Goal: Task Accomplishment & Management: Complete application form

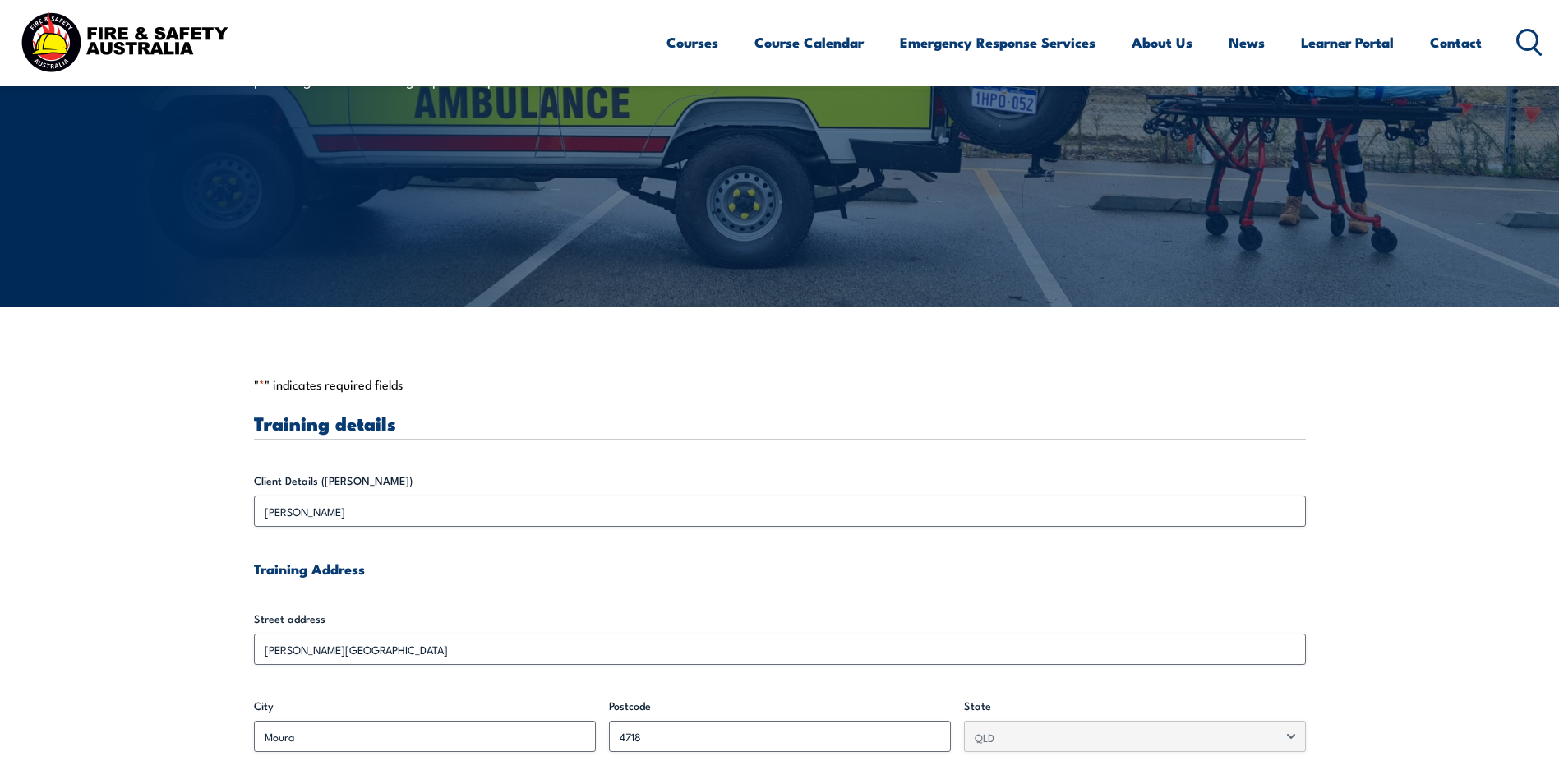
scroll to position [493, 0]
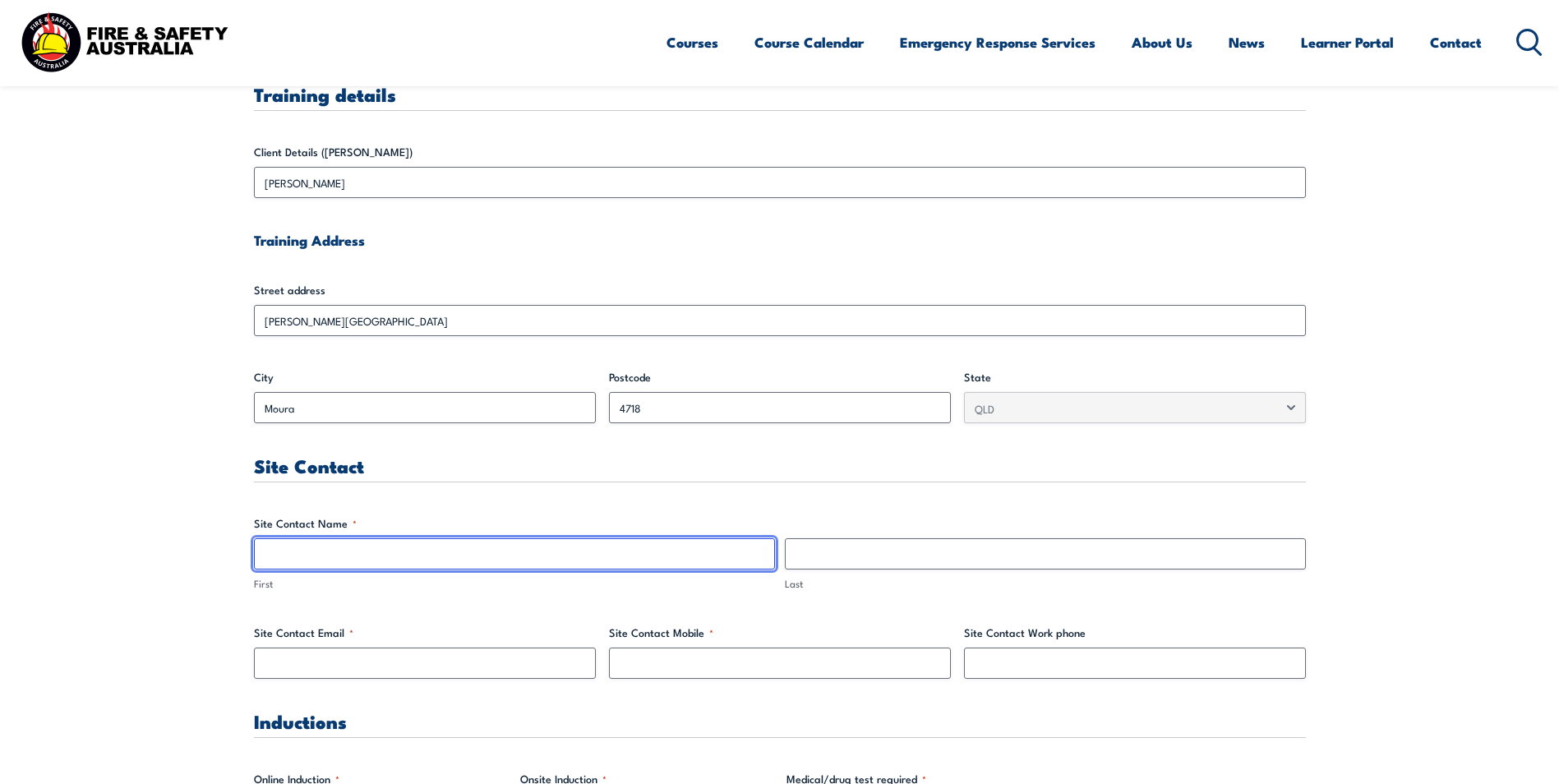
click at [412, 559] on input "First" at bounding box center [514, 553] width 521 height 31
type input "[PERSON_NAME]"
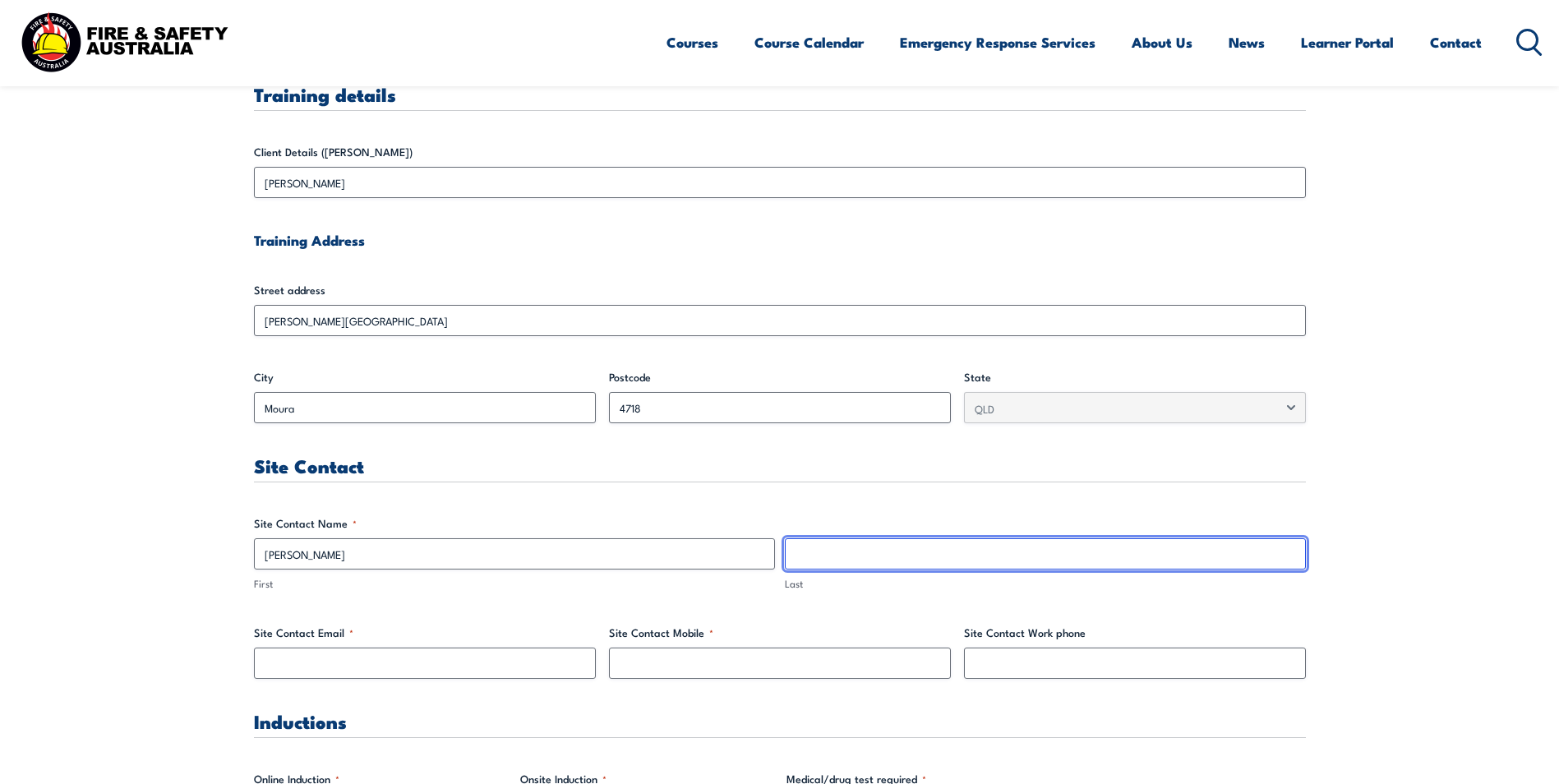
type input "Sturdy"
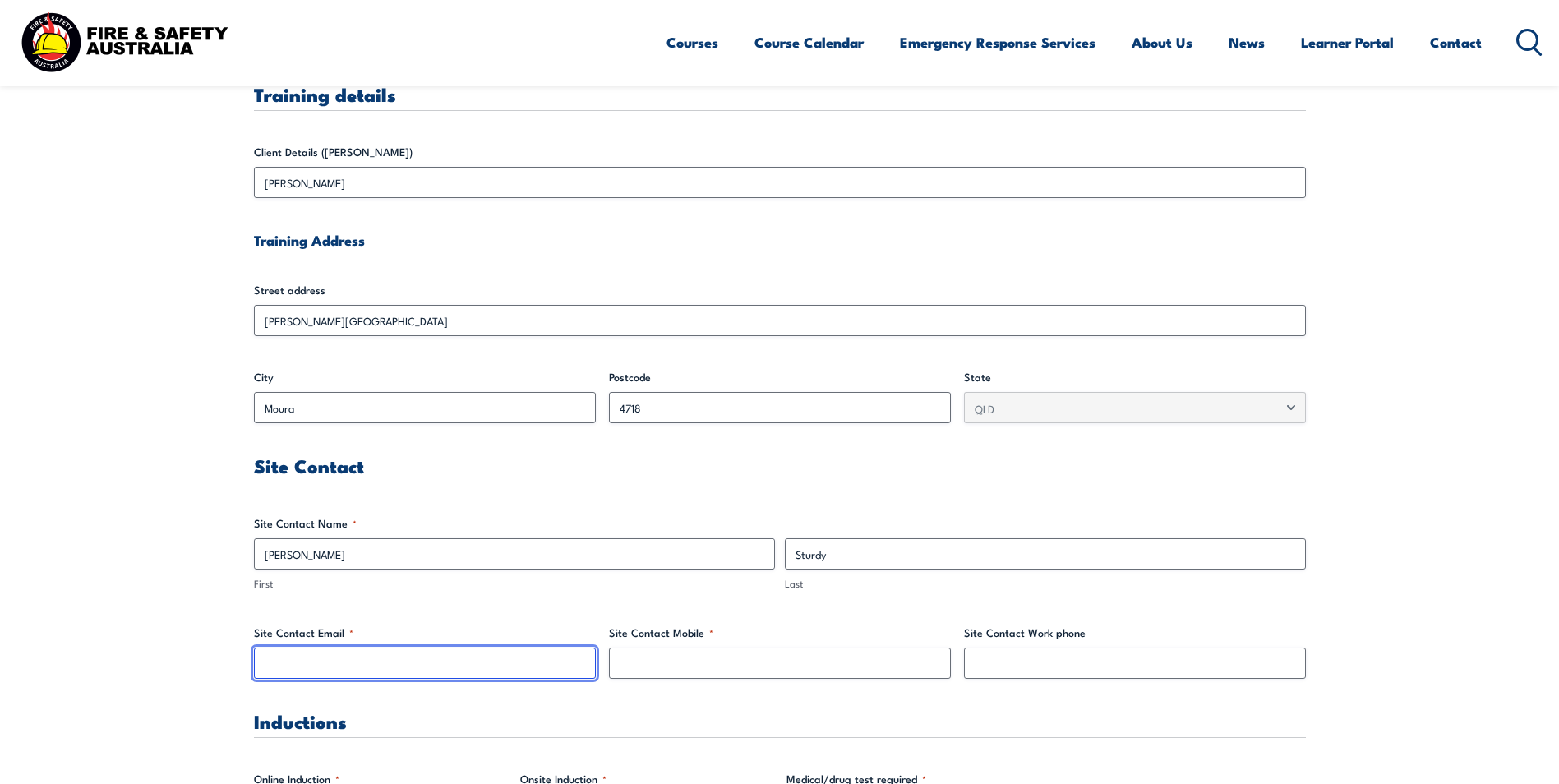
type input "[PERSON_NAME][EMAIL_ADDRESS][DOMAIN_NAME]"
type input "0430574101"
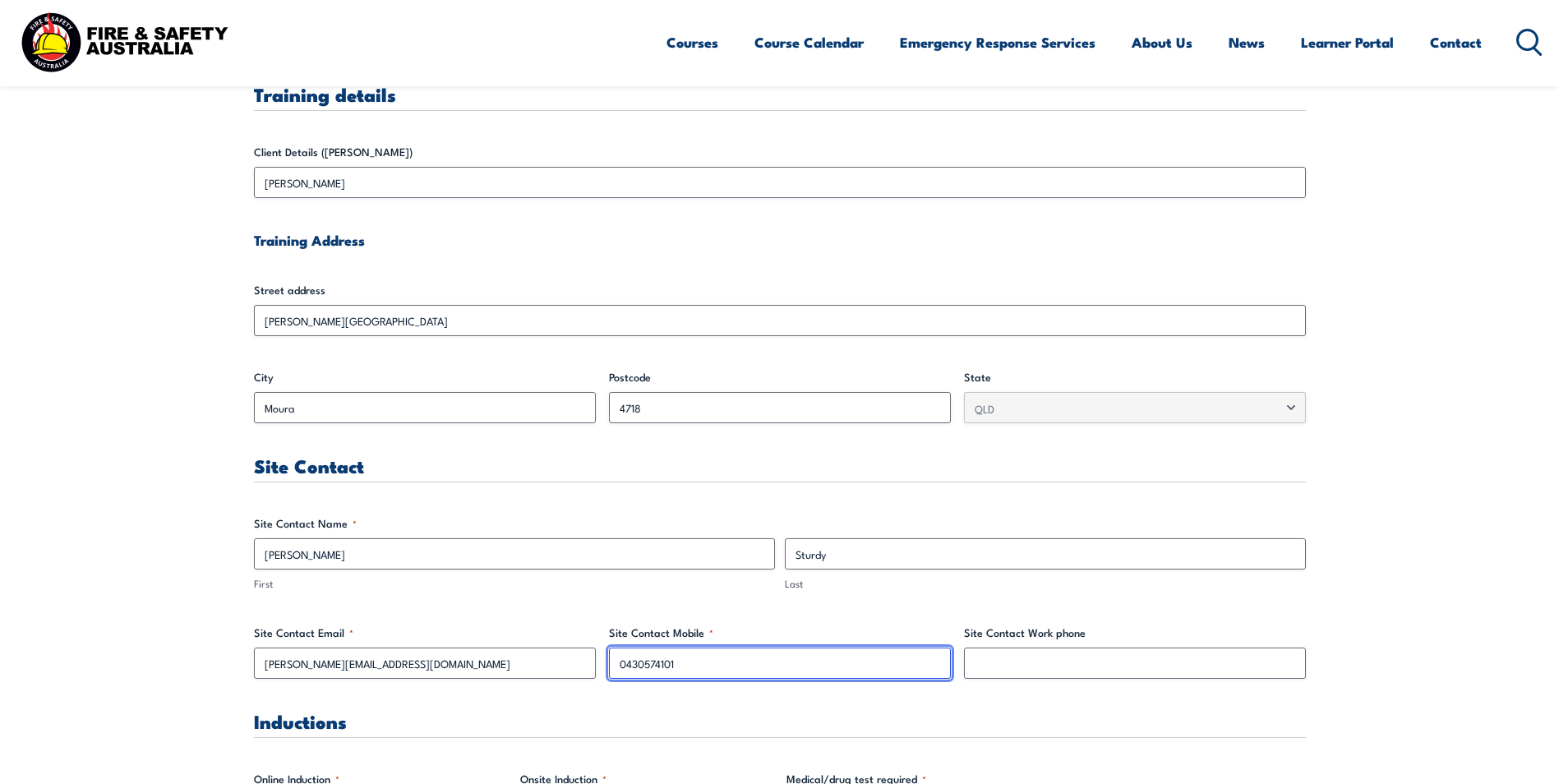
drag, startPoint x: 723, startPoint y: 666, endPoint x: 562, endPoint y: 663, distance: 161.0
click at [738, 656] on input "Site Contact Mobile *" at bounding box center [780, 663] width 342 height 31
paste input "491830281"
type input "0491830281"
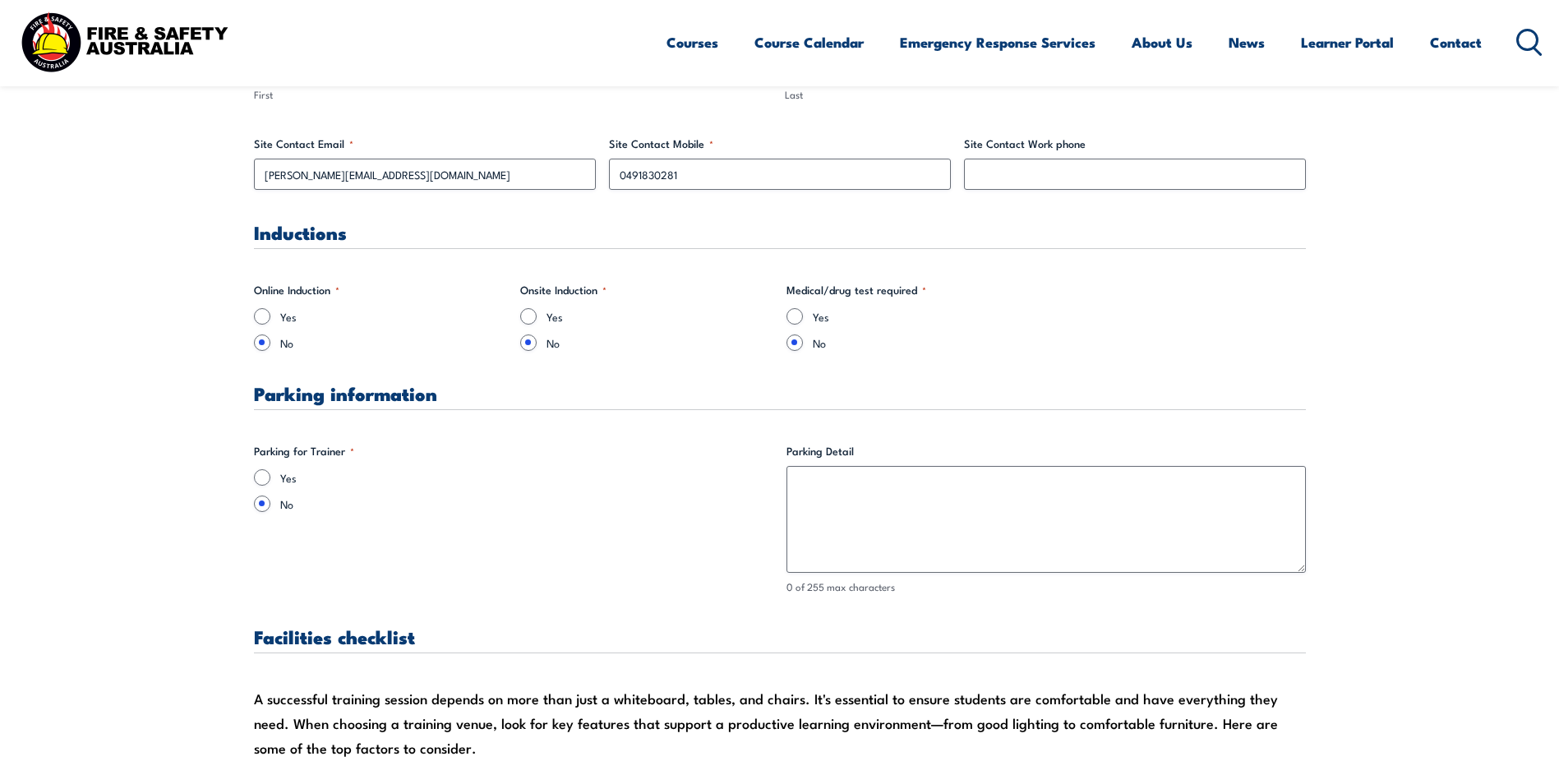
scroll to position [985, 0]
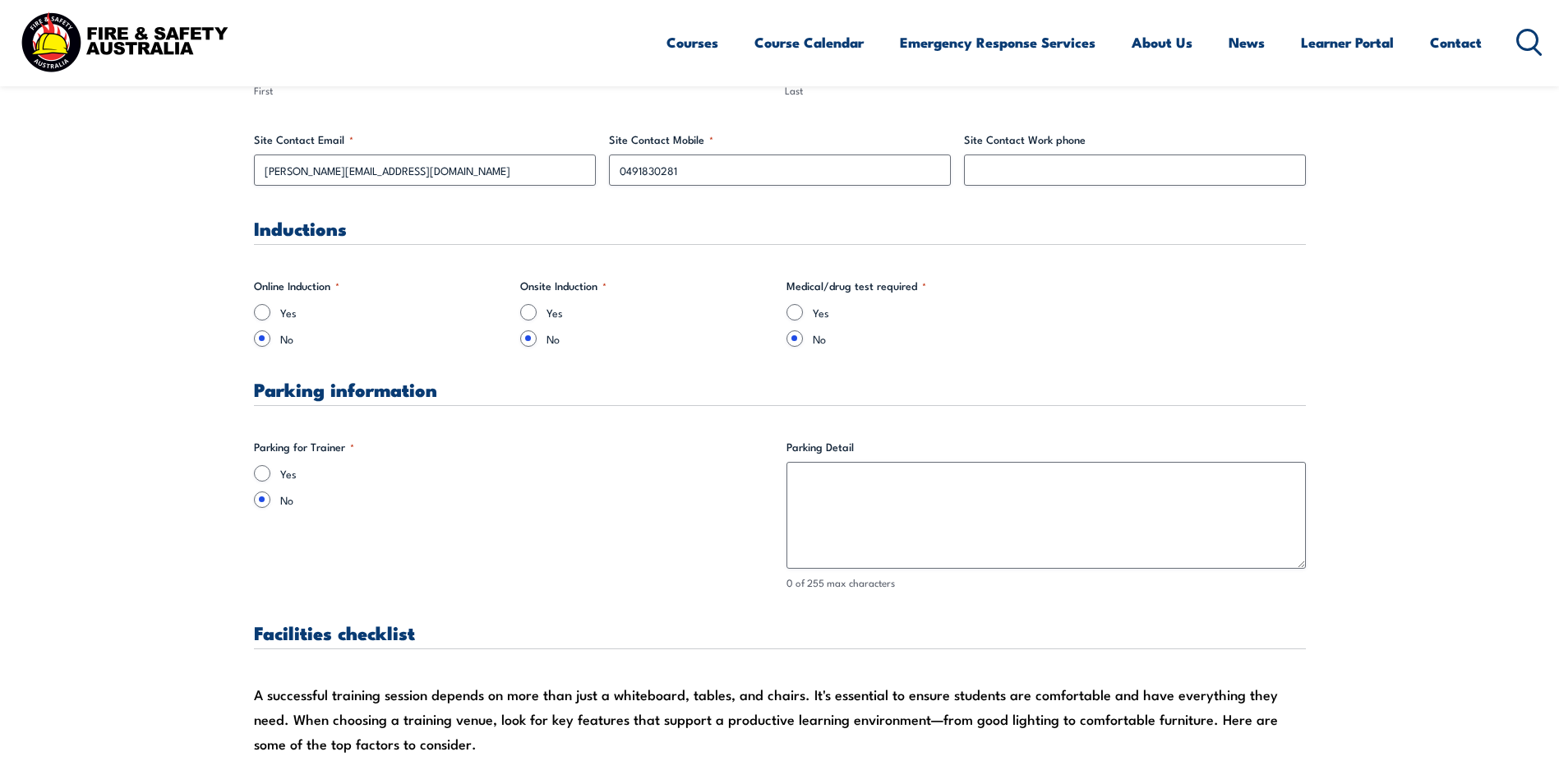
click at [292, 472] on label "Yes" at bounding box center [526, 473] width 493 height 17
click at [270, 472] on input "Yes" at bounding box center [261, 473] width 17 height 17
radio input "true"
click at [273, 477] on div "Yes" at bounding box center [513, 473] width 519 height 17
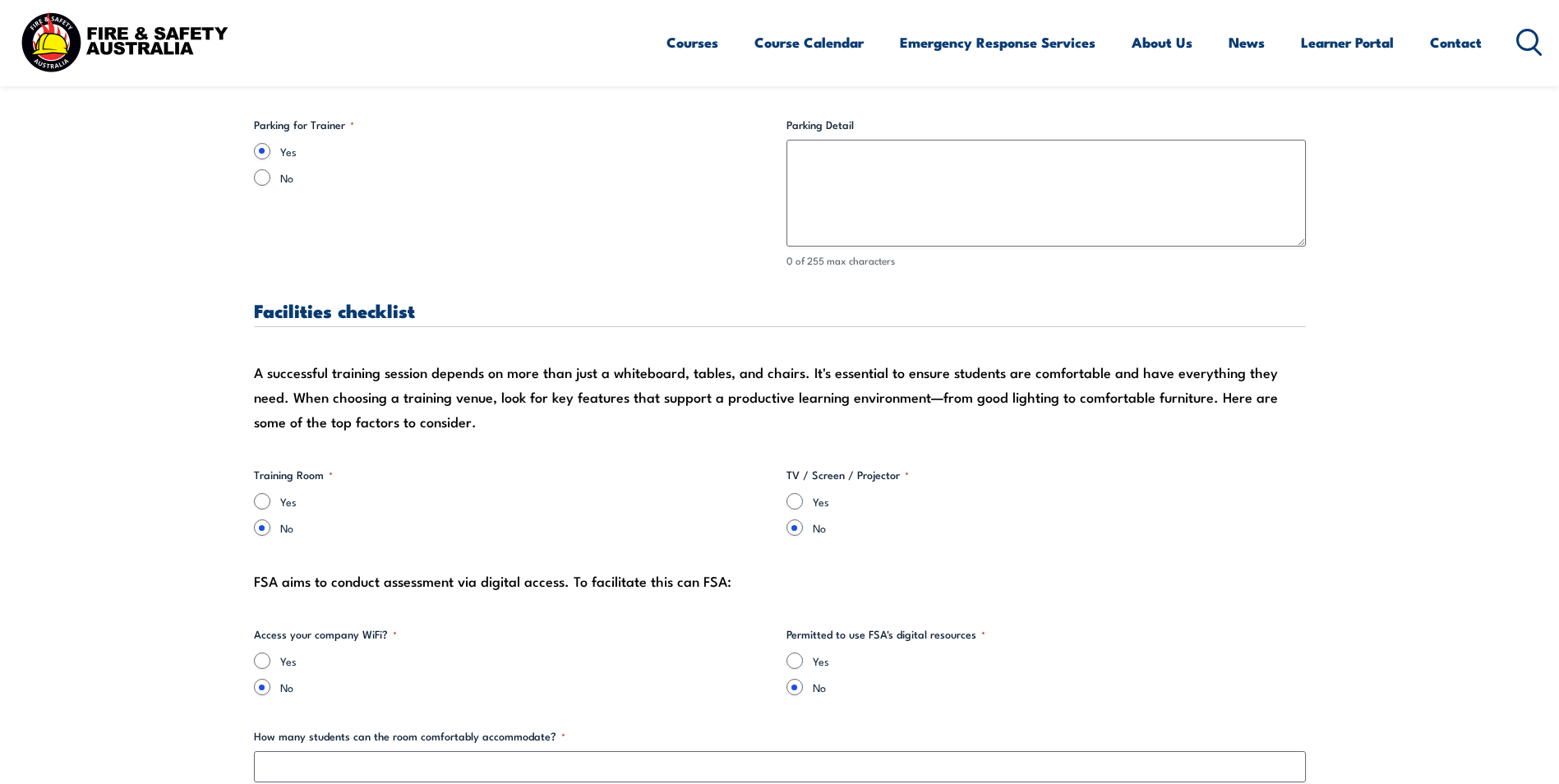
scroll to position [1315, 0]
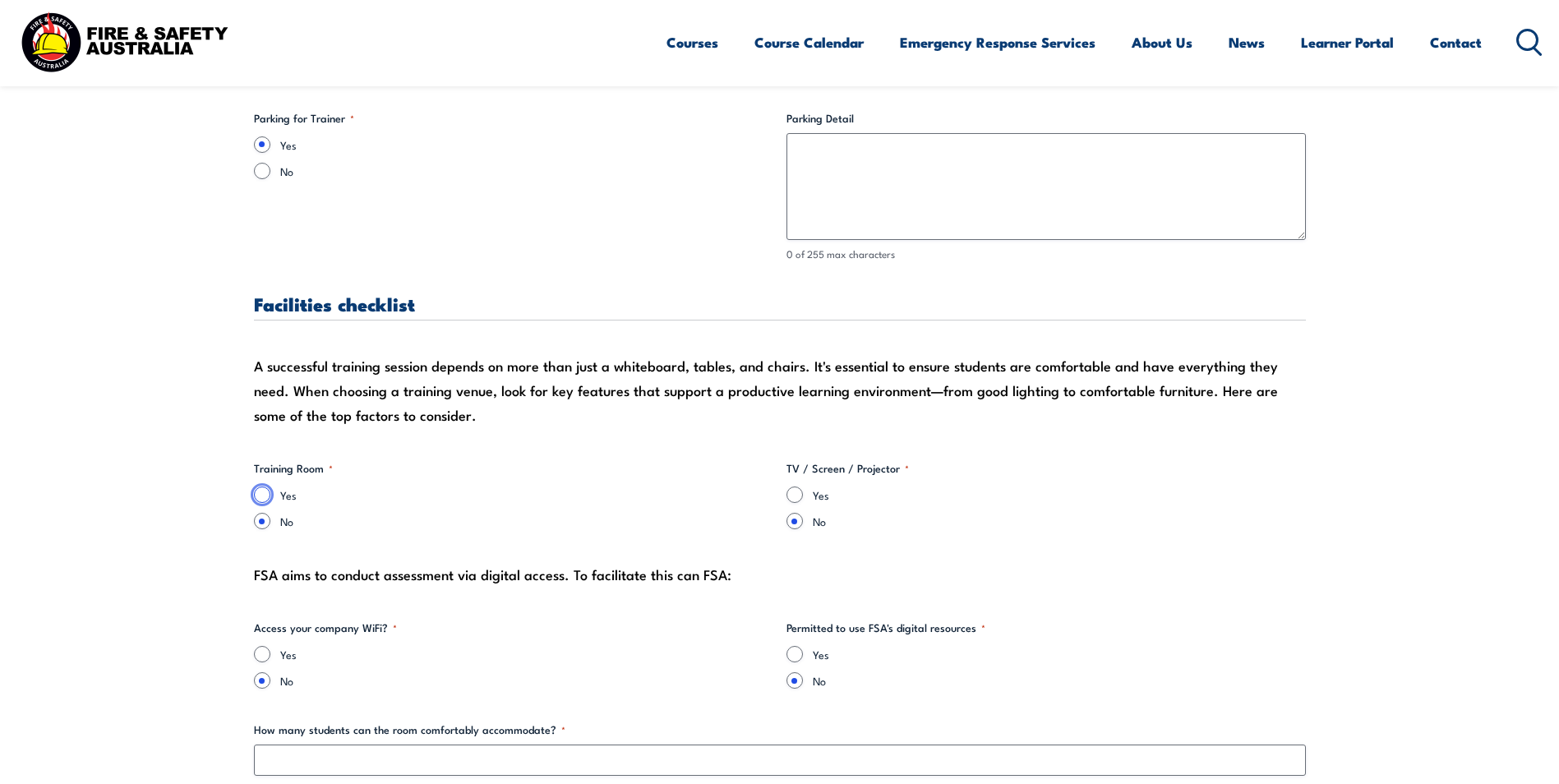
click at [266, 489] on input "Yes" at bounding box center [261, 495] width 17 height 17
radio input "true"
click at [798, 497] on input "Yes" at bounding box center [794, 495] width 17 height 17
radio input "true"
click at [791, 653] on input "Yes" at bounding box center [794, 654] width 17 height 17
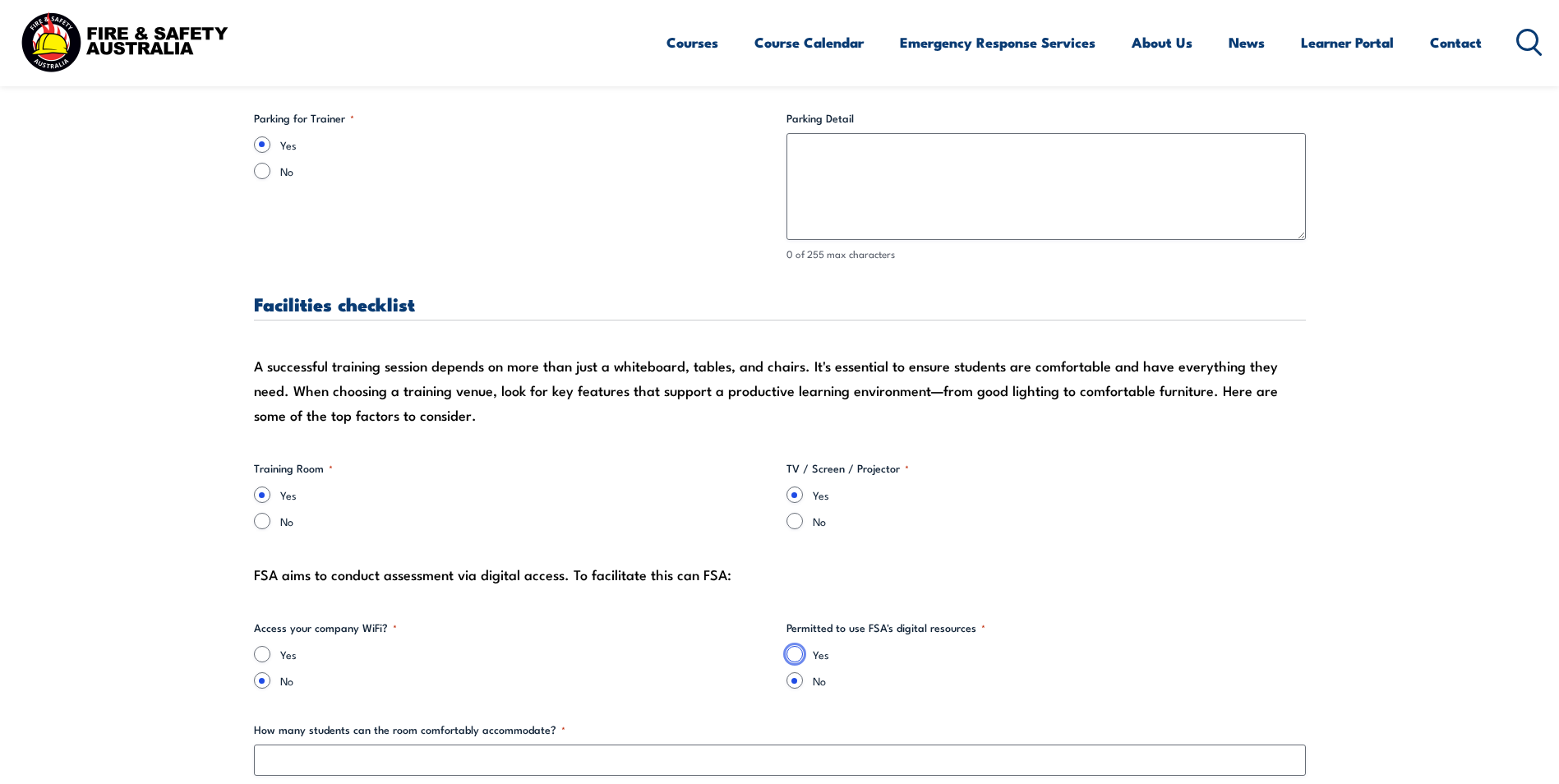
radio input "true"
click at [263, 652] on input "Yes" at bounding box center [261, 654] width 17 height 17
radio input "true"
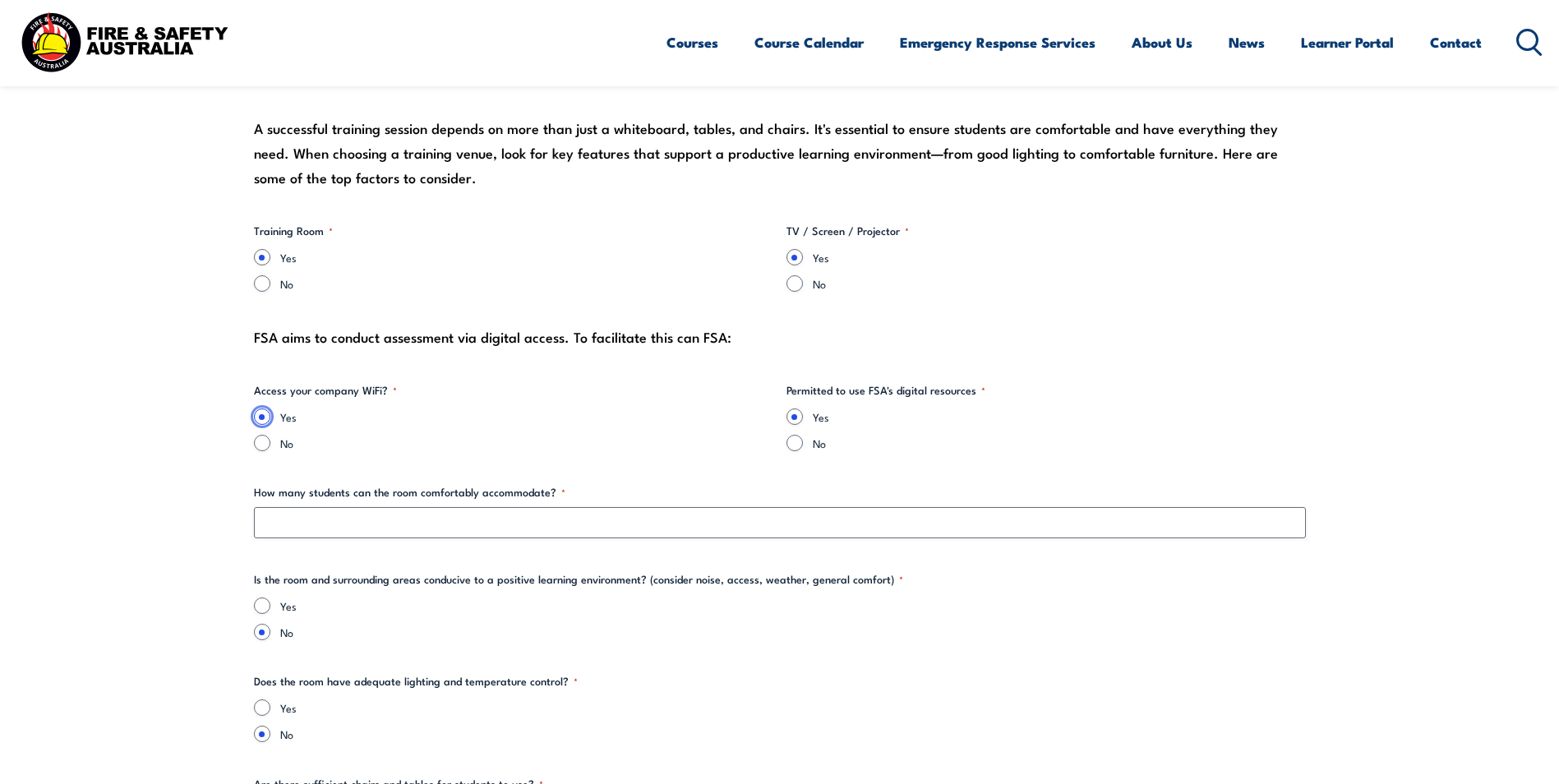
scroll to position [1561, 0]
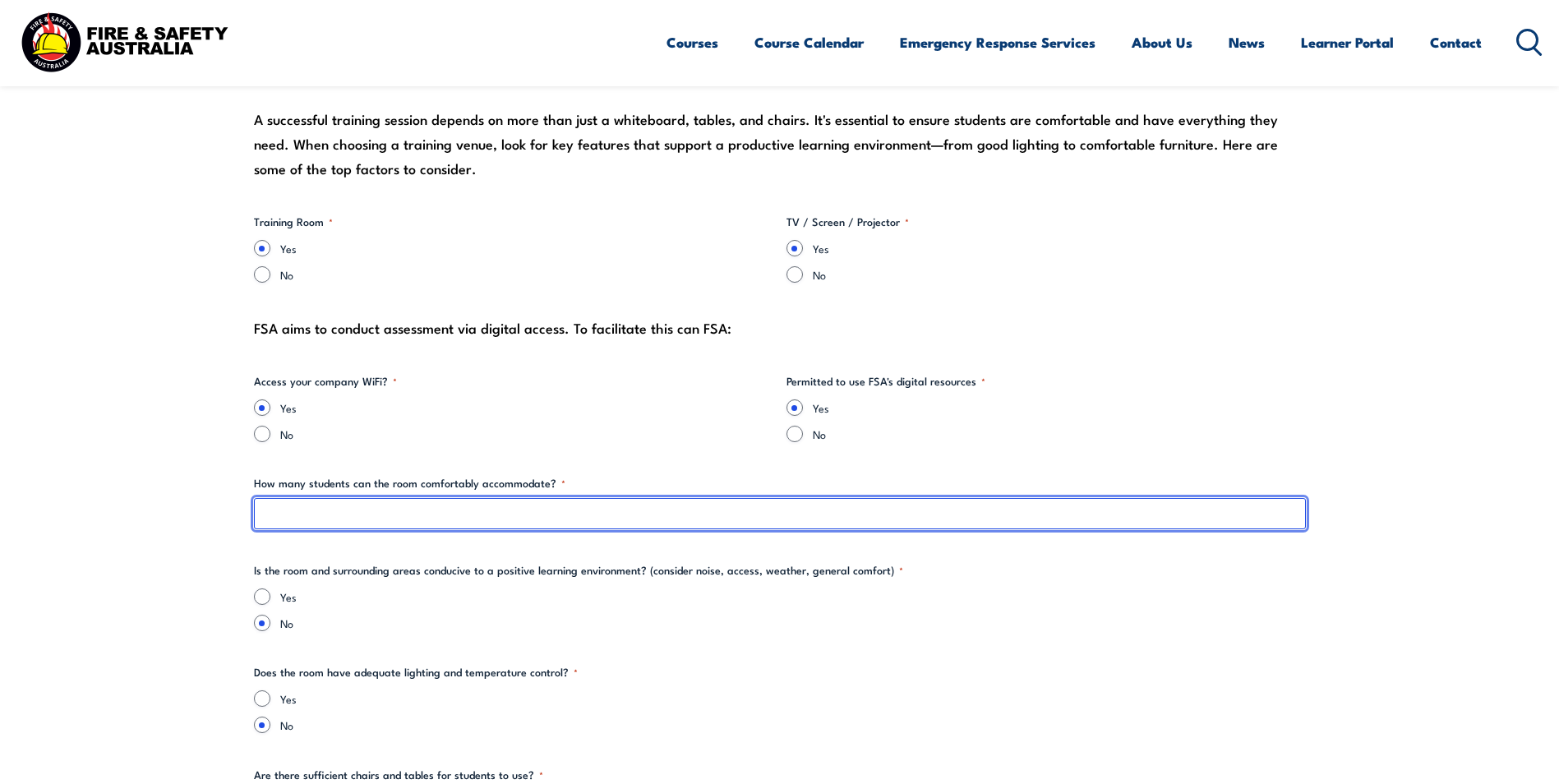
click at [272, 516] on input "How many students can the room comfortably accommodate? *" at bounding box center [779, 513] width 1052 height 31
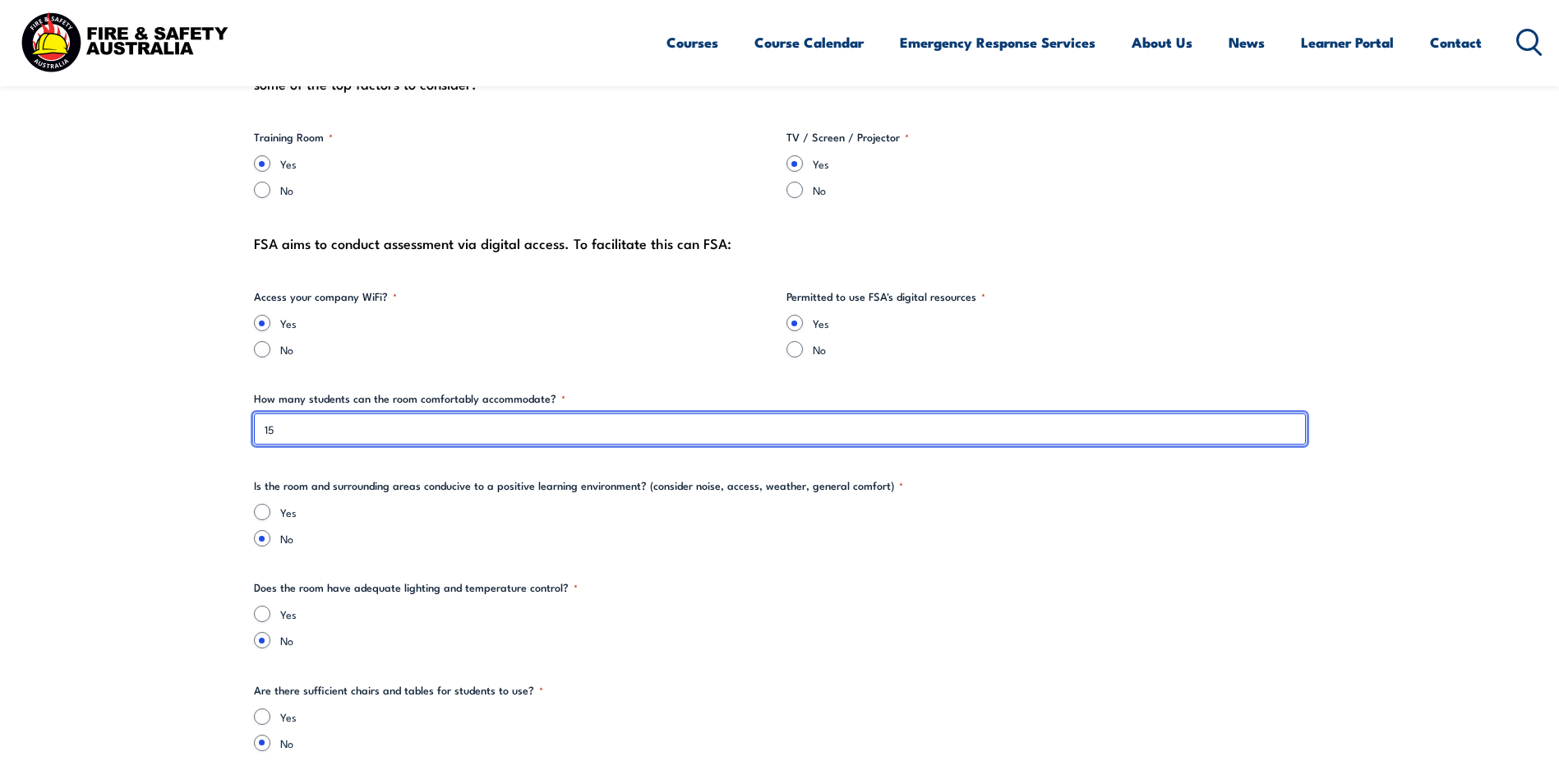
scroll to position [1725, 0]
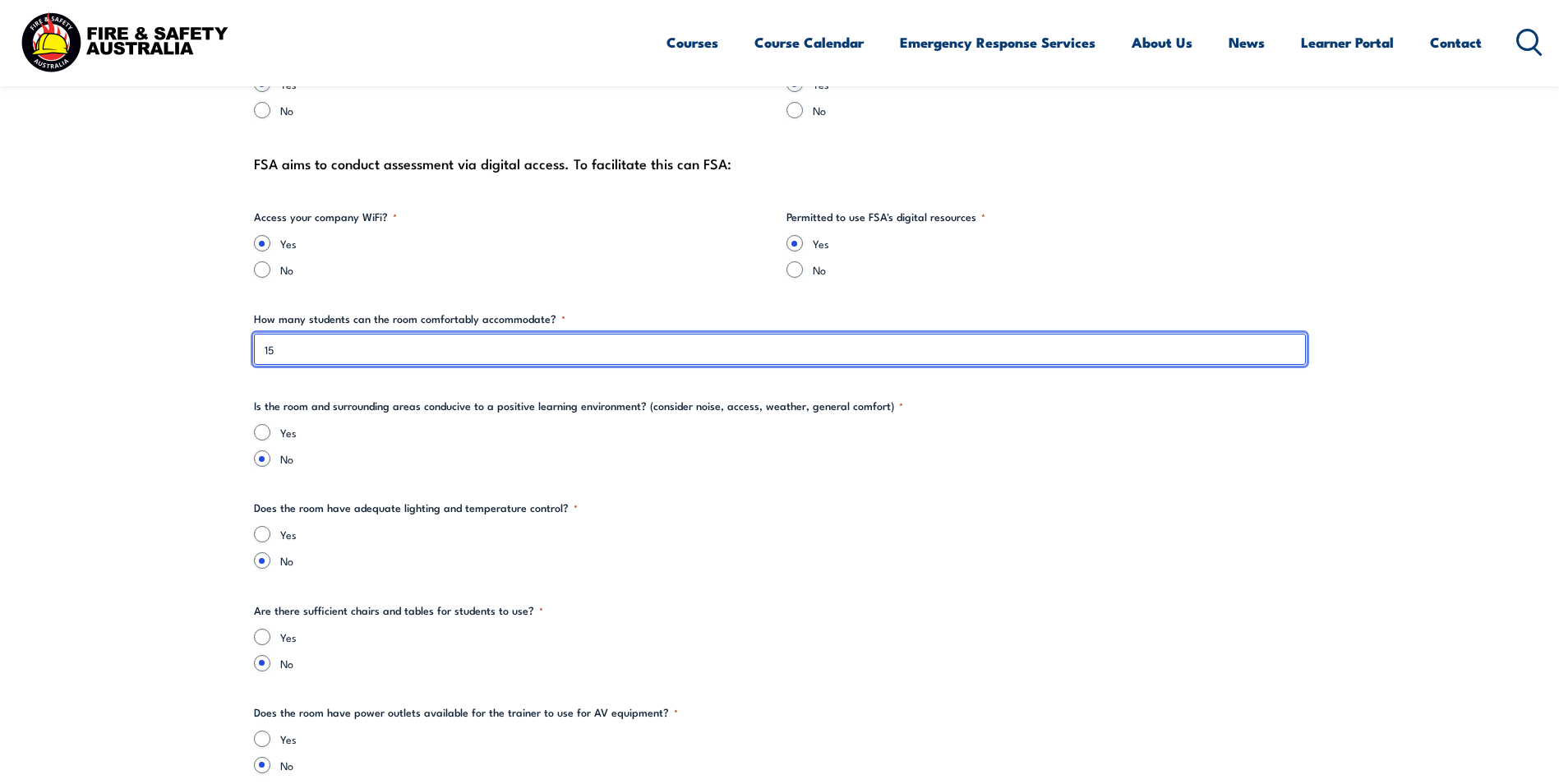
type input "15"
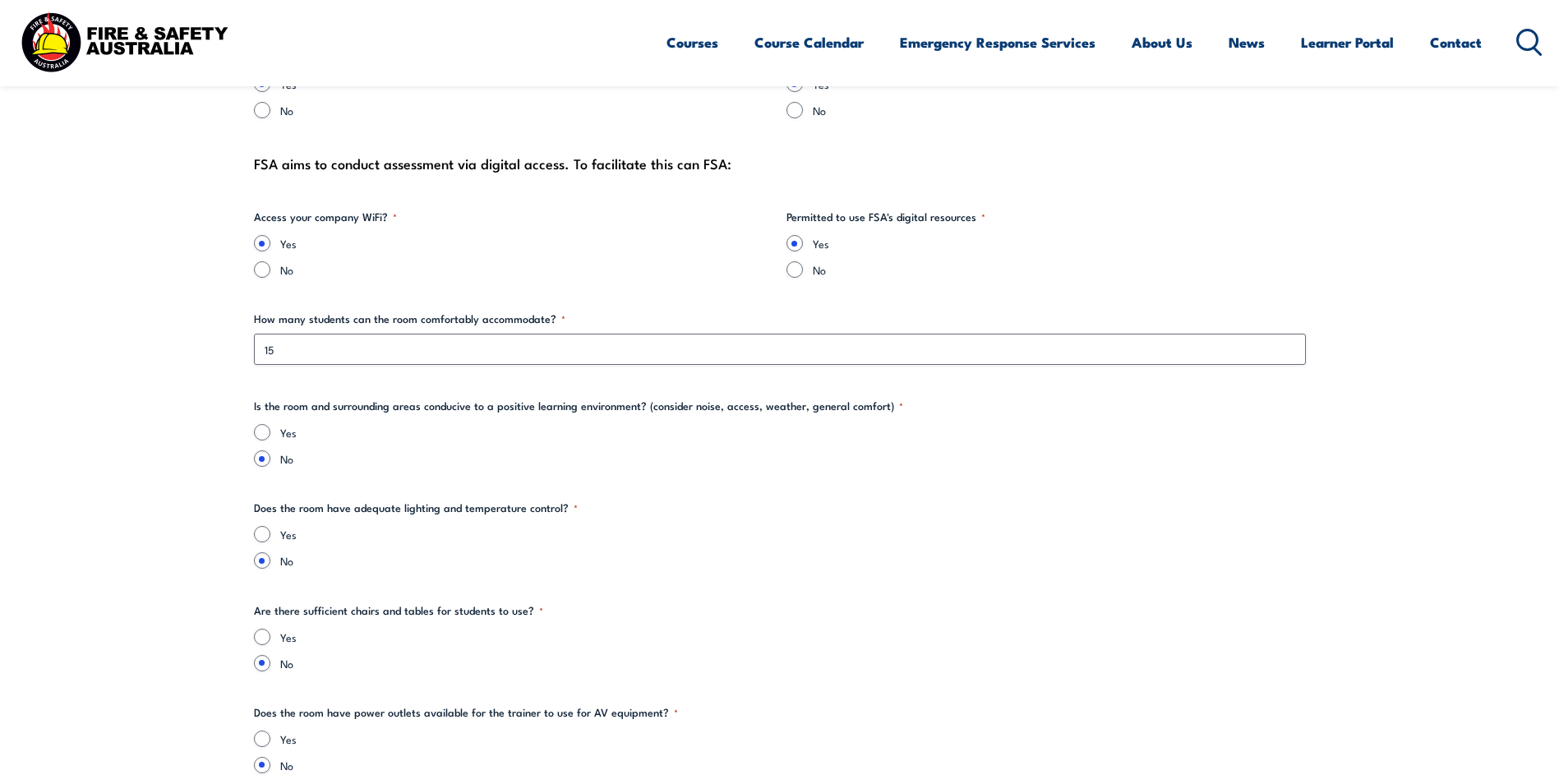
click at [273, 429] on div "Yes" at bounding box center [779, 432] width 1052 height 17
click at [268, 532] on input "Yes" at bounding box center [261, 533] width 17 height 17
radio input "true"
click at [263, 629] on input "Yes" at bounding box center [261, 636] width 17 height 17
radio input "true"
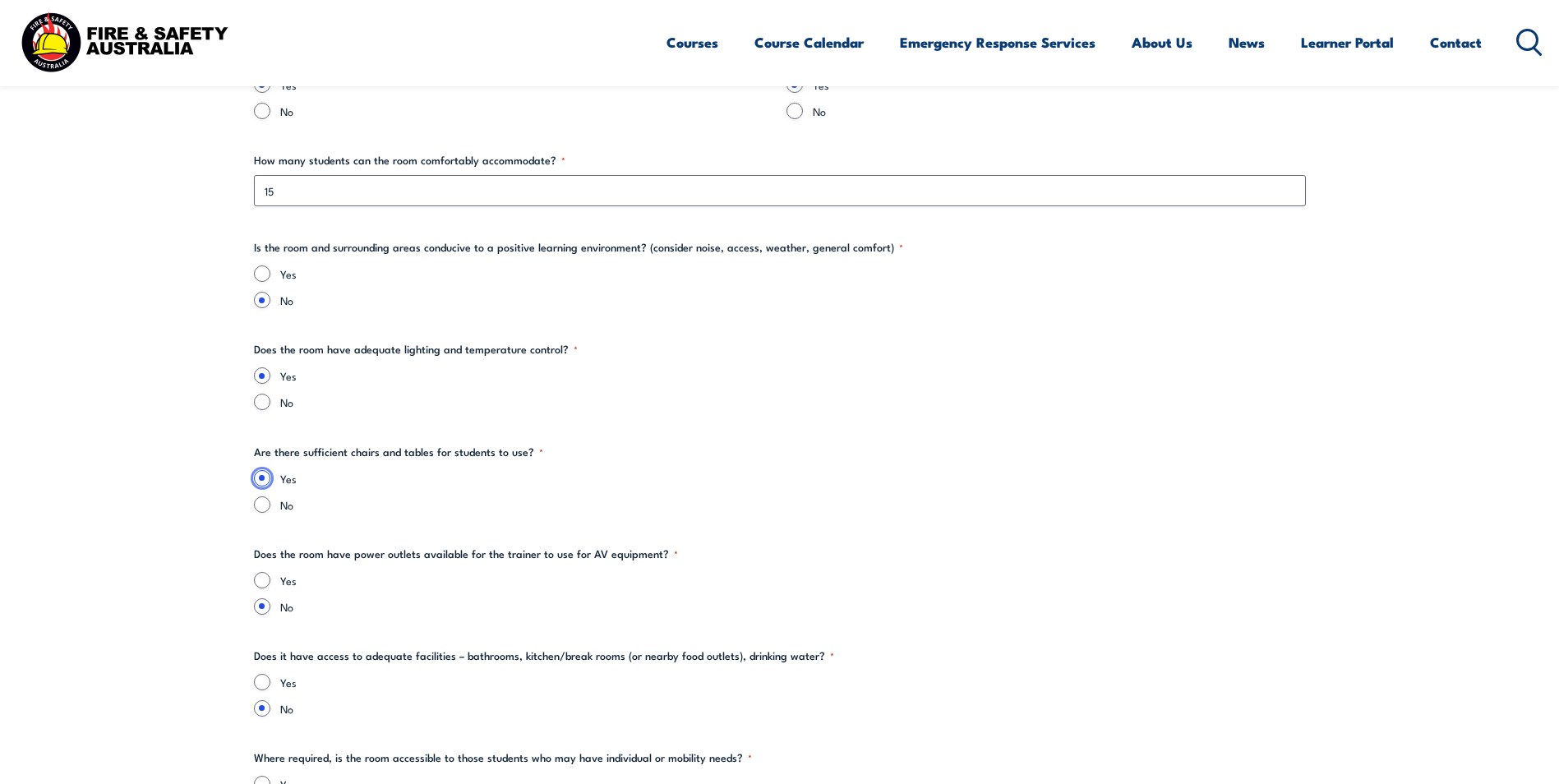
scroll to position [1889, 0]
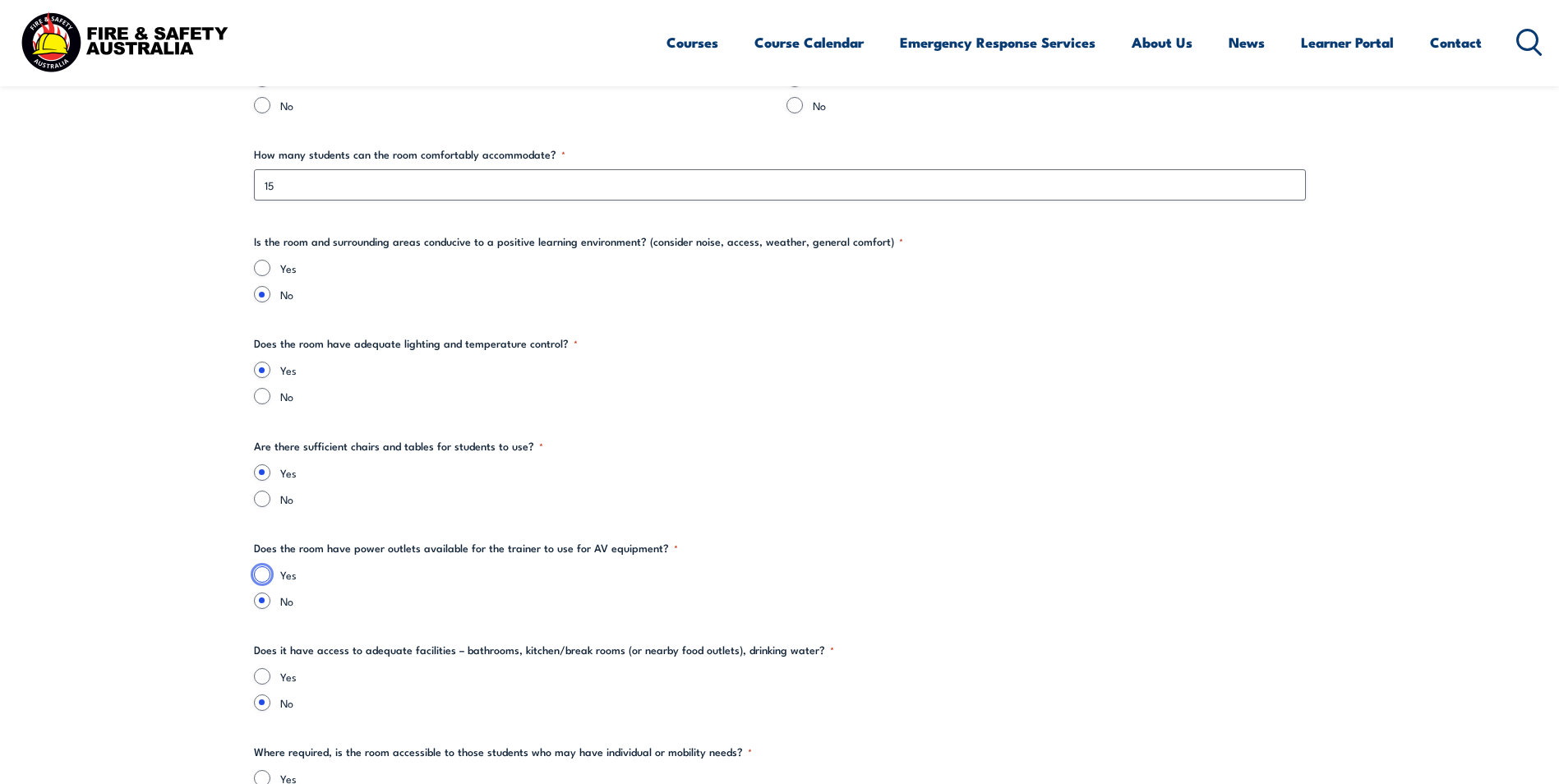
click at [264, 579] on input "Yes" at bounding box center [261, 574] width 17 height 17
radio input "true"
click at [269, 678] on input "Yes" at bounding box center [261, 676] width 17 height 17
radio input "true"
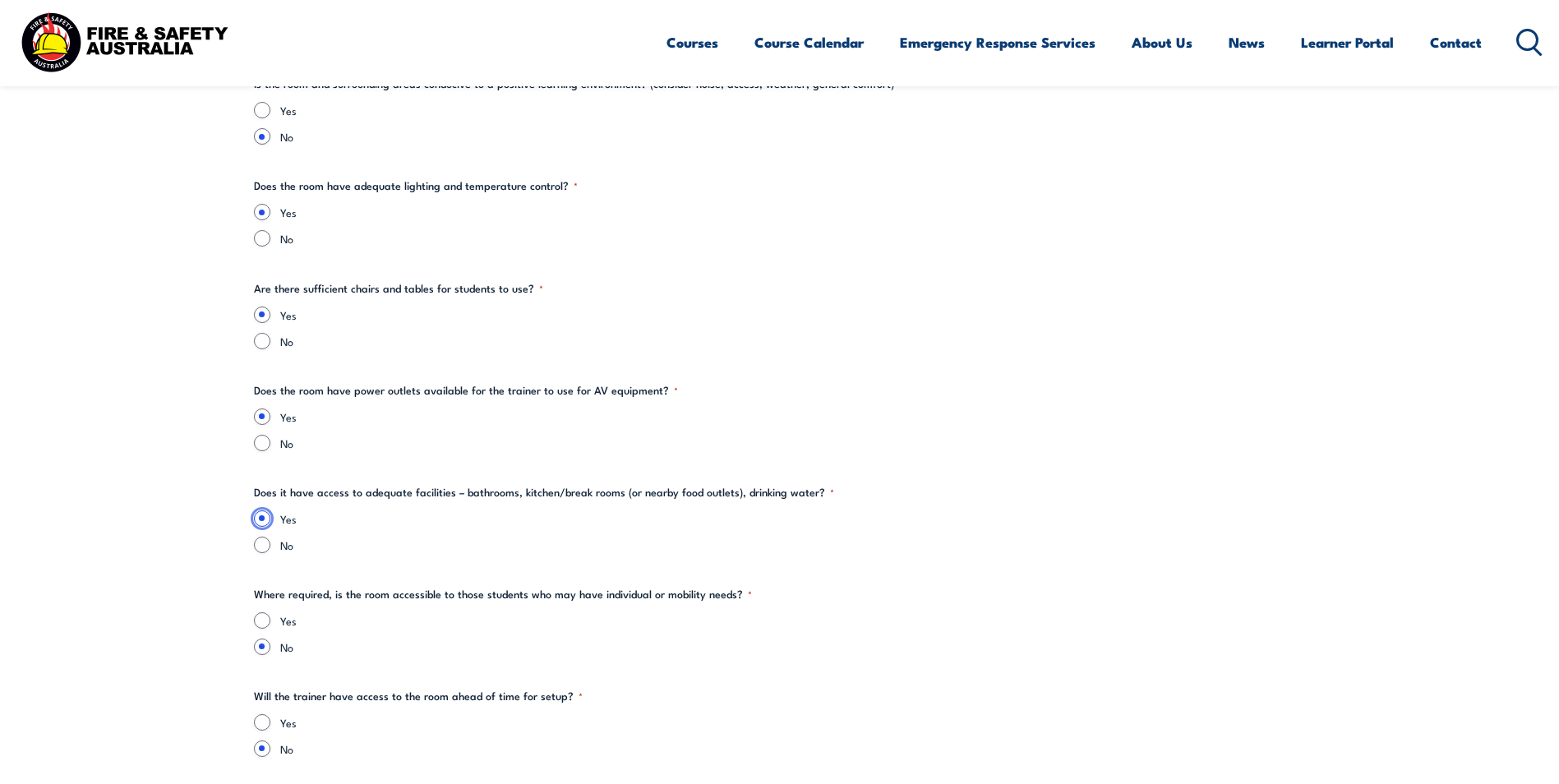
scroll to position [2054, 0]
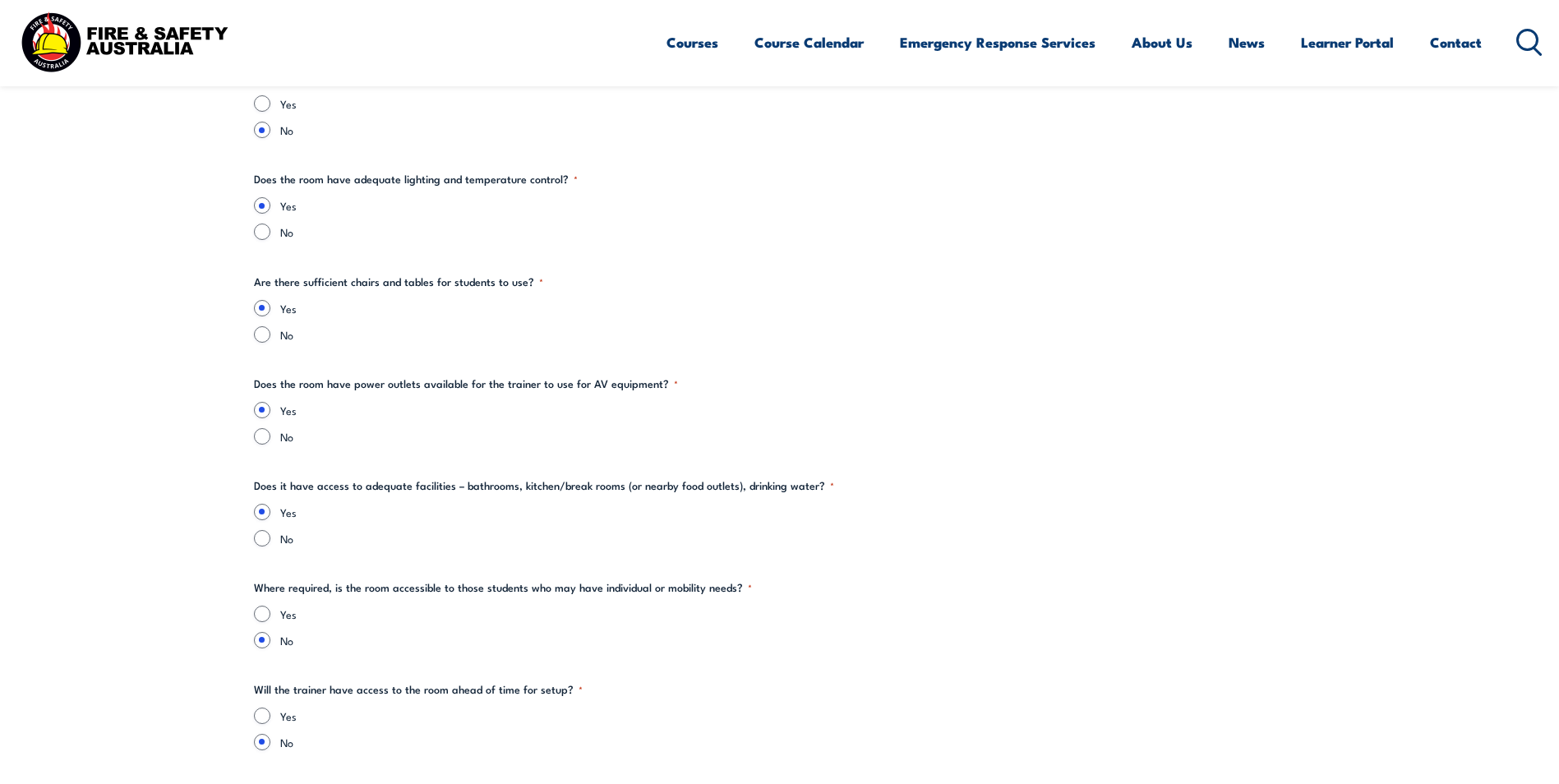
click at [269, 622] on div "Yes No" at bounding box center [779, 626] width 1052 height 43
click at [265, 612] on input "Yes" at bounding box center [261, 613] width 17 height 17
radio input "true"
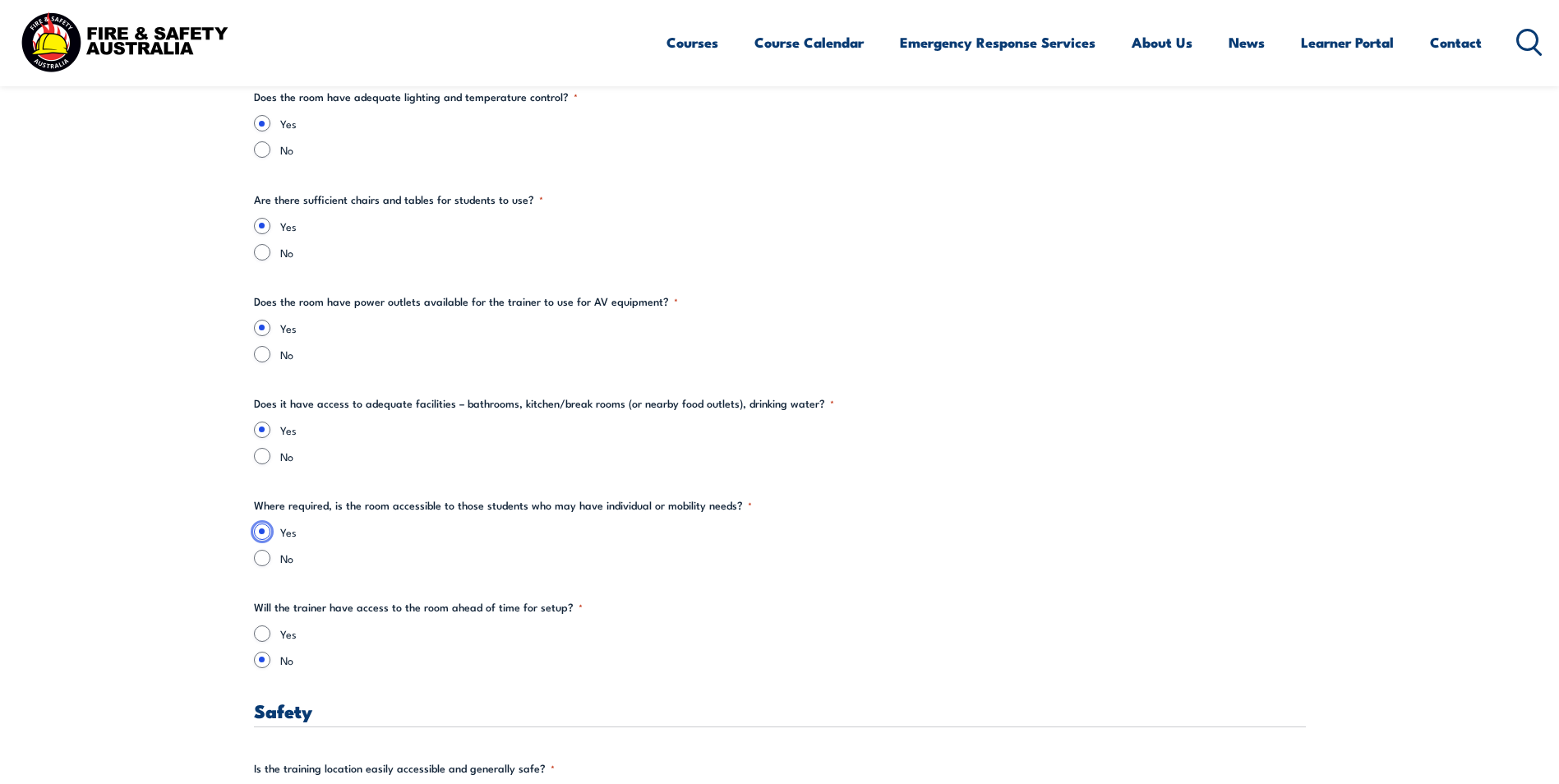
scroll to position [2217, 0]
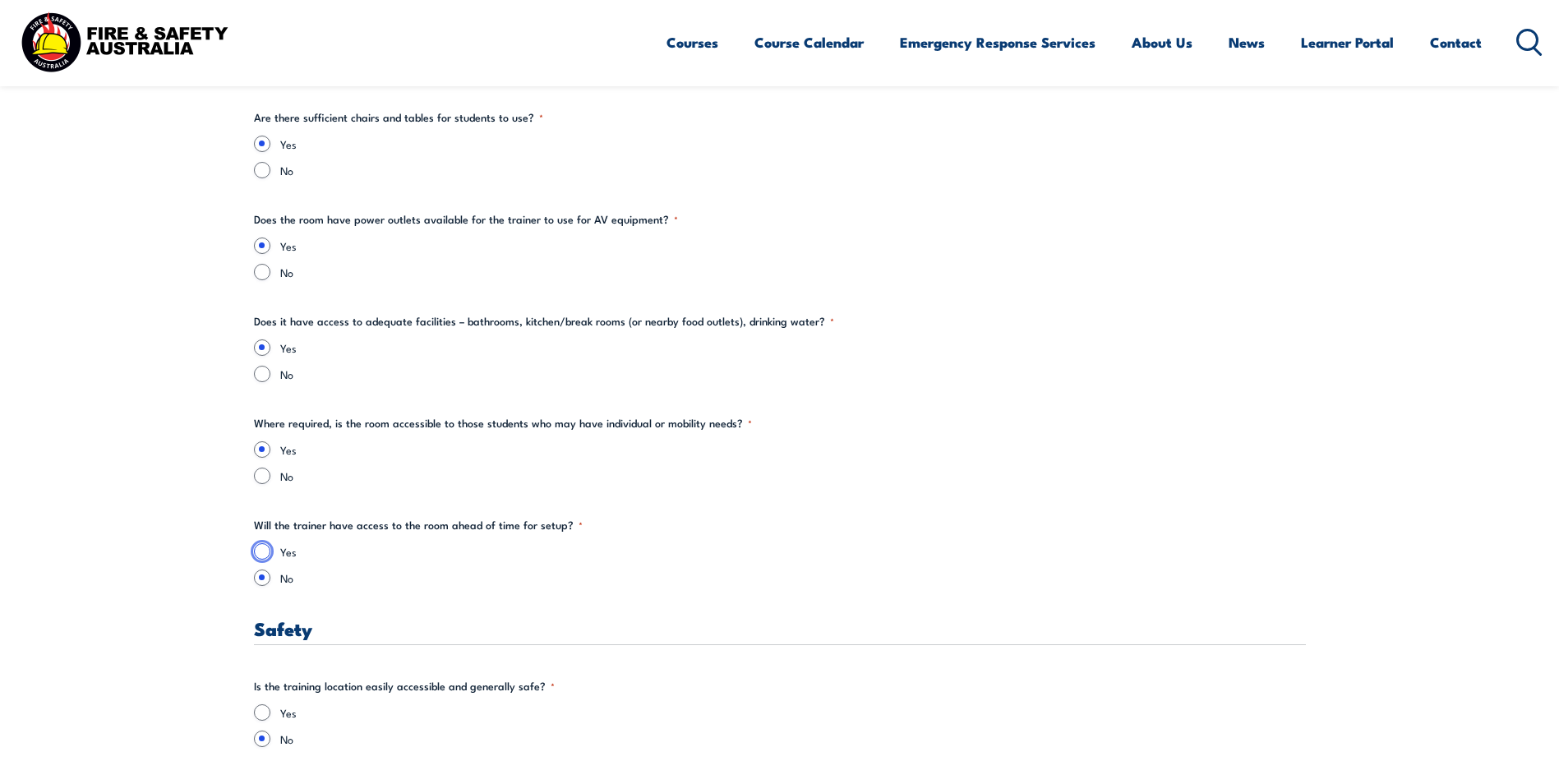
click at [258, 549] on input "Yes" at bounding box center [261, 551] width 17 height 17
radio input "true"
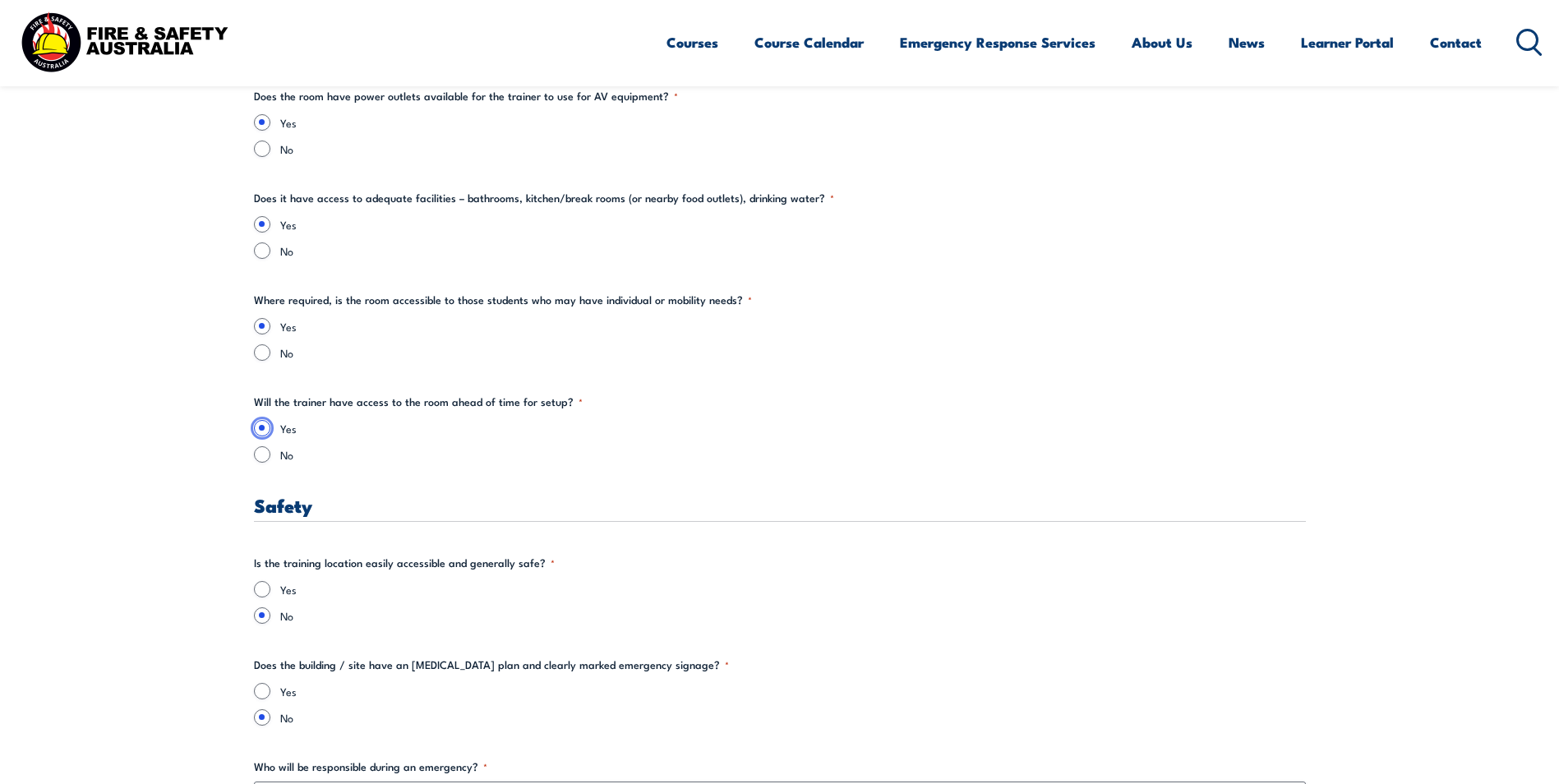
scroll to position [2382, 0]
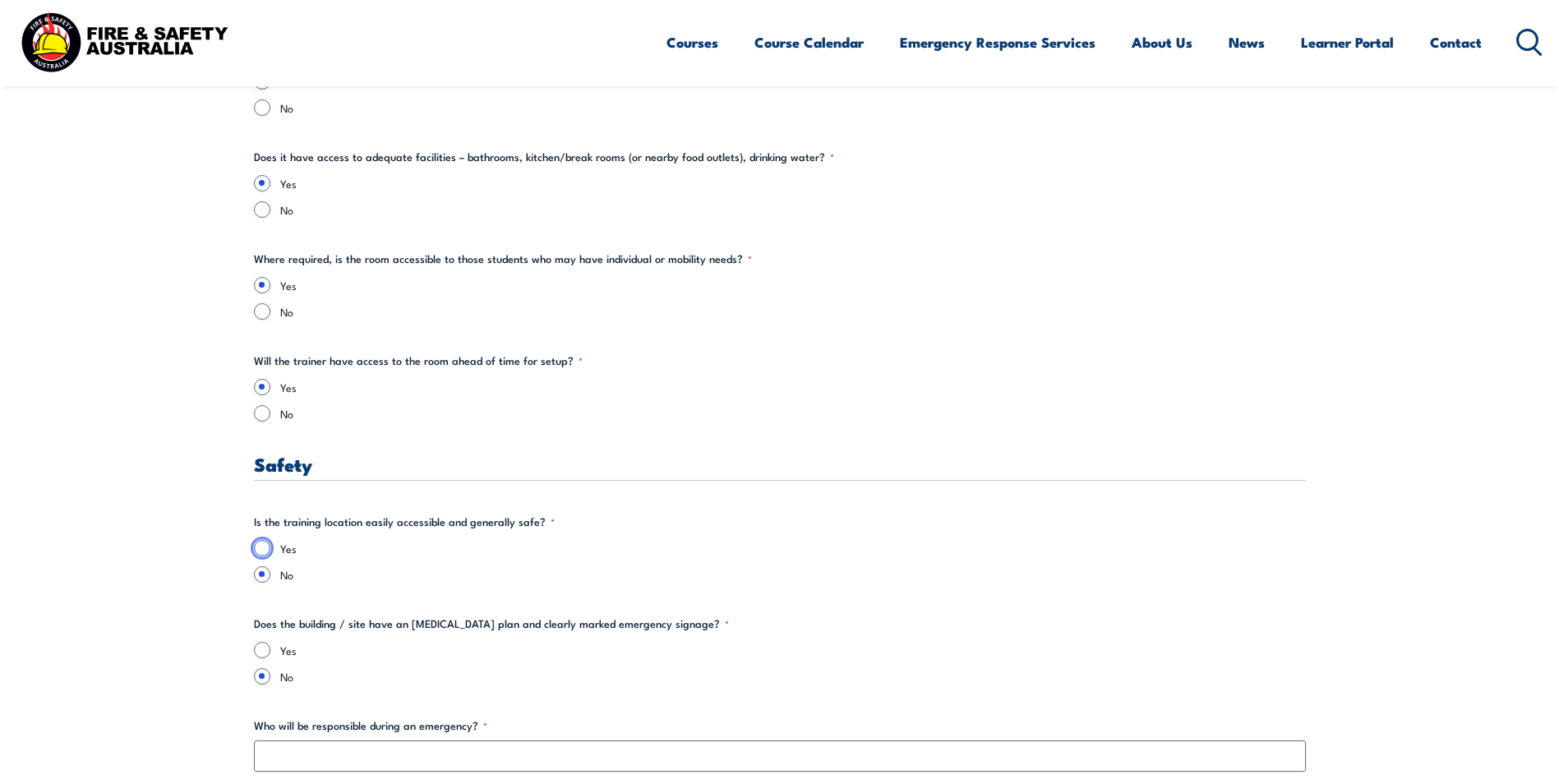
click at [258, 549] on input "Yes" at bounding box center [261, 547] width 17 height 17
radio input "true"
click at [242, 643] on section "" * " indicates required fields Training details Client Details ([PERSON_NAME])…" at bounding box center [779, 495] width 1559 height 4811
click at [265, 651] on input "Yes" at bounding box center [261, 649] width 17 height 17
radio input "true"
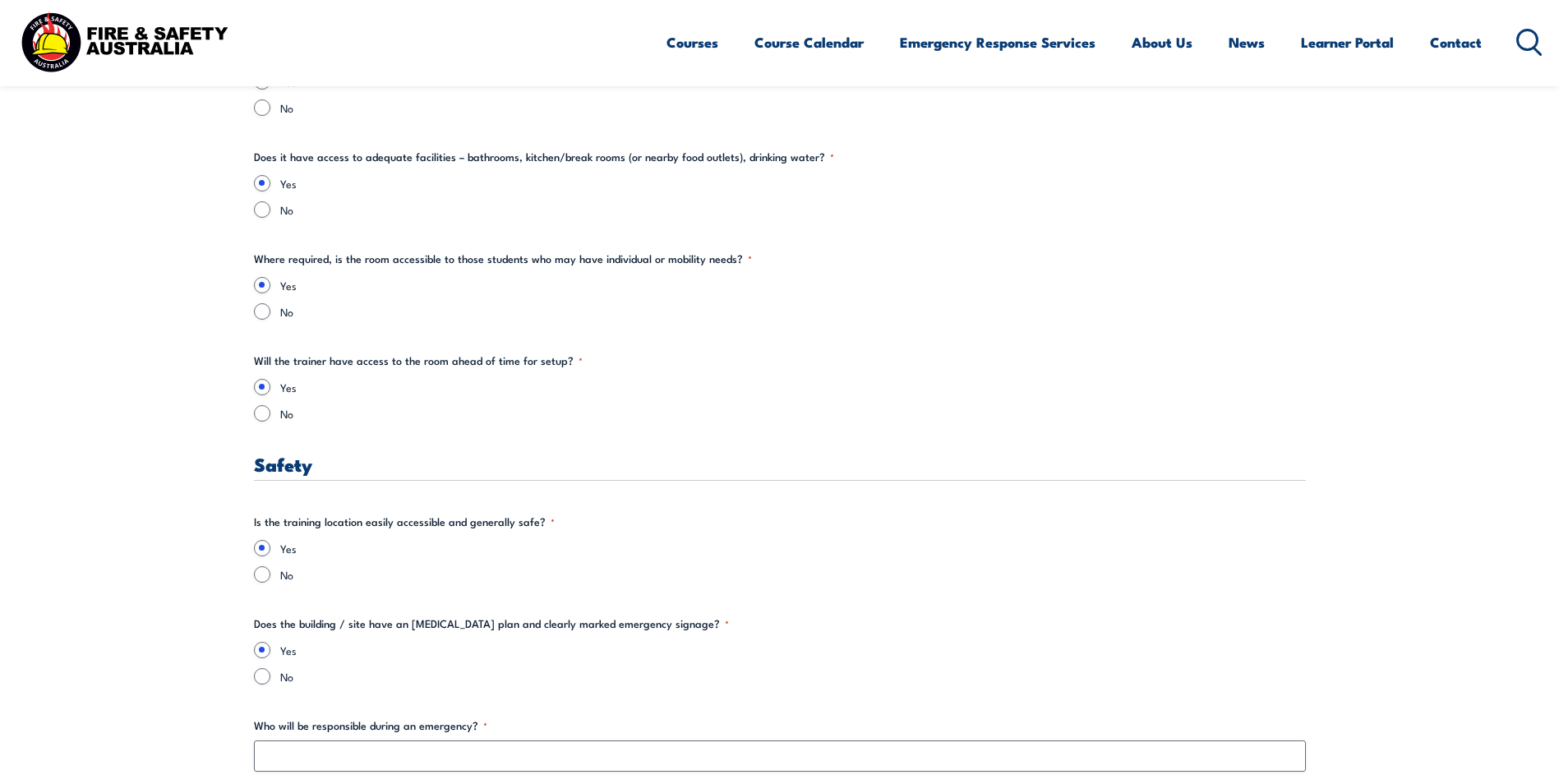
click at [283, 727] on label "Who will be responsible during an emergency? *" at bounding box center [779, 725] width 1052 height 17
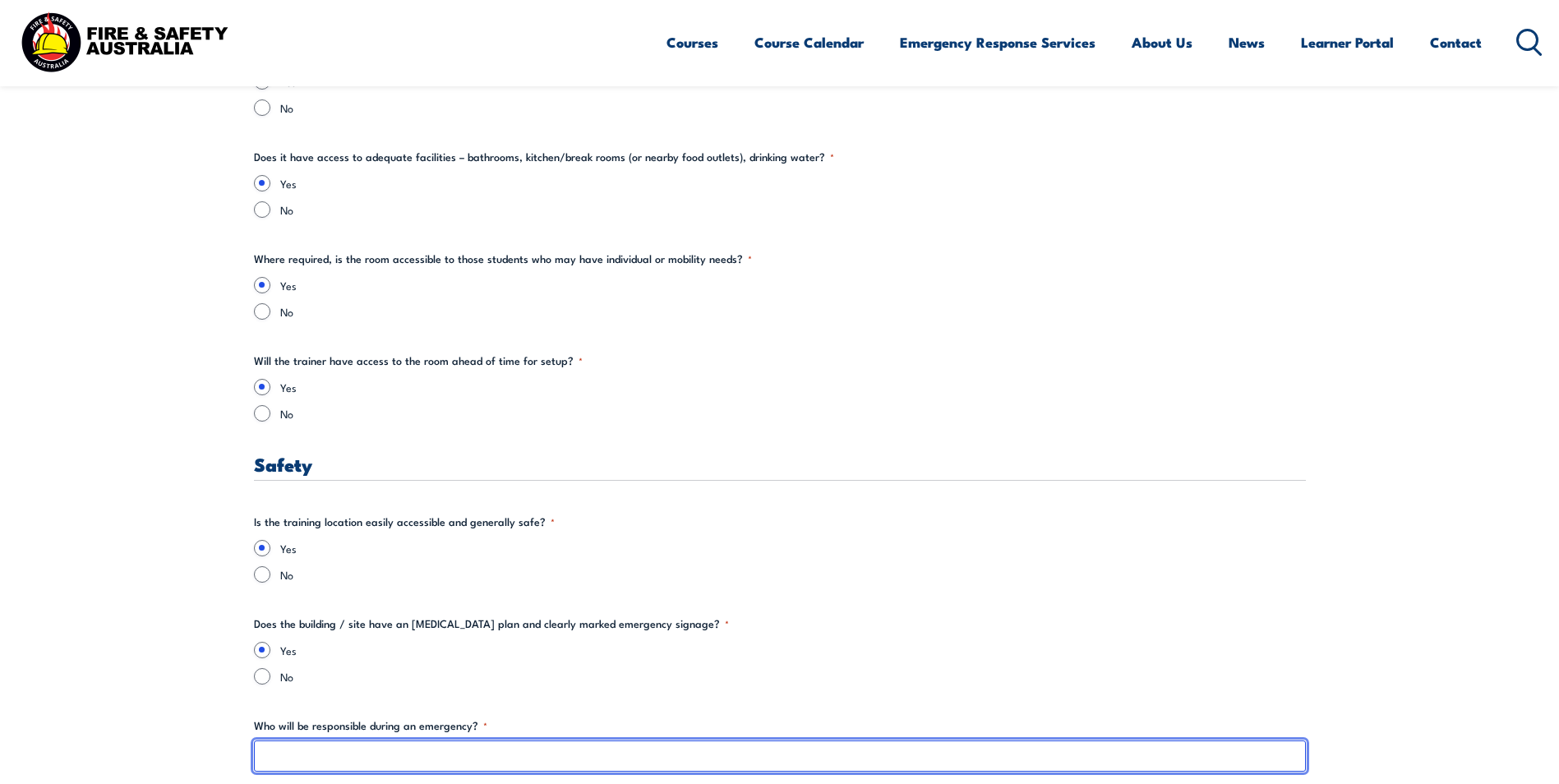
click at [283, 740] on input "Who will be responsible during an emergency? *" at bounding box center [779, 755] width 1052 height 31
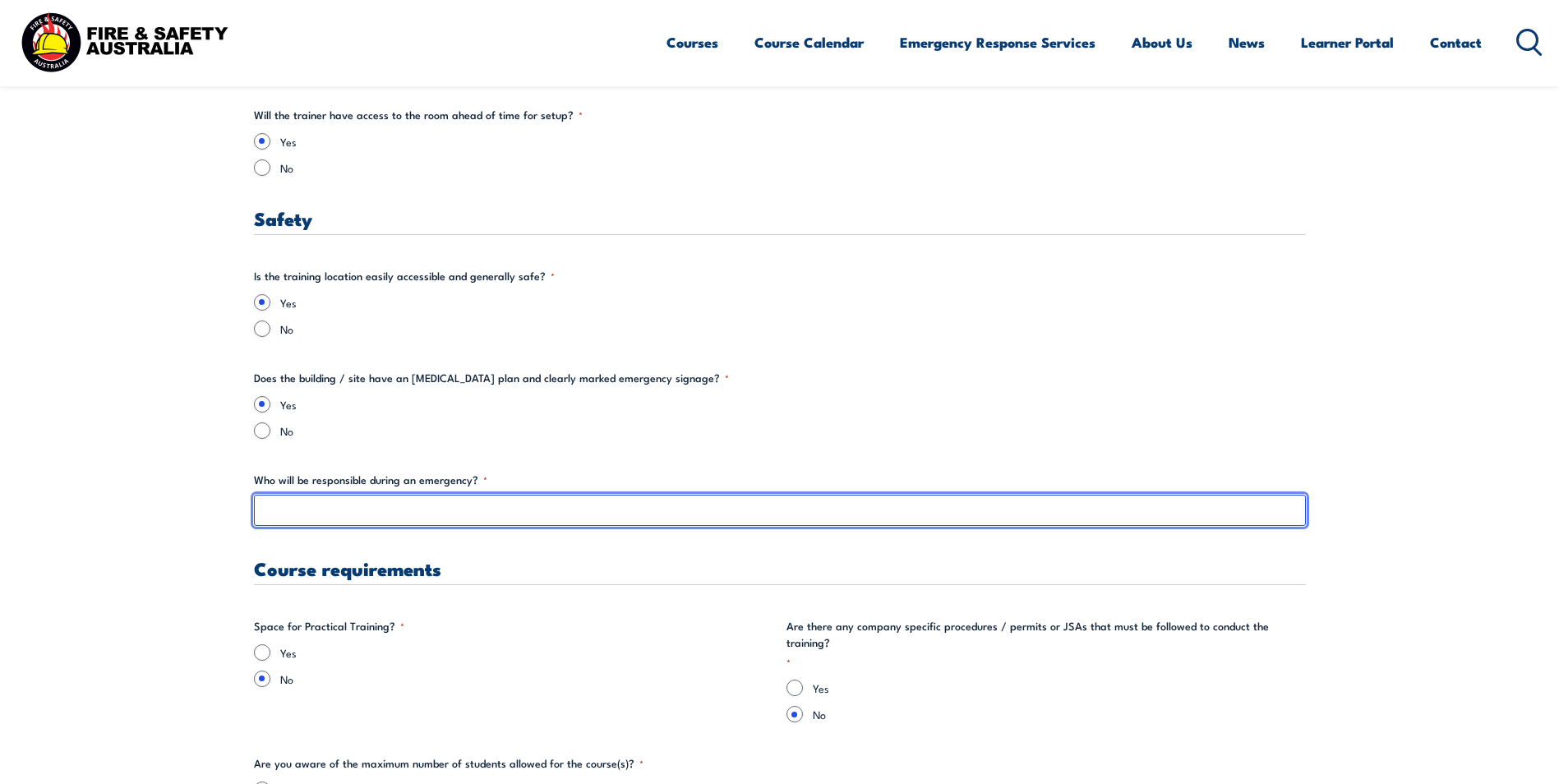
scroll to position [2628, 0]
click at [379, 509] on input "Who will be responsible during an emergency? *" at bounding box center [779, 509] width 1052 height 31
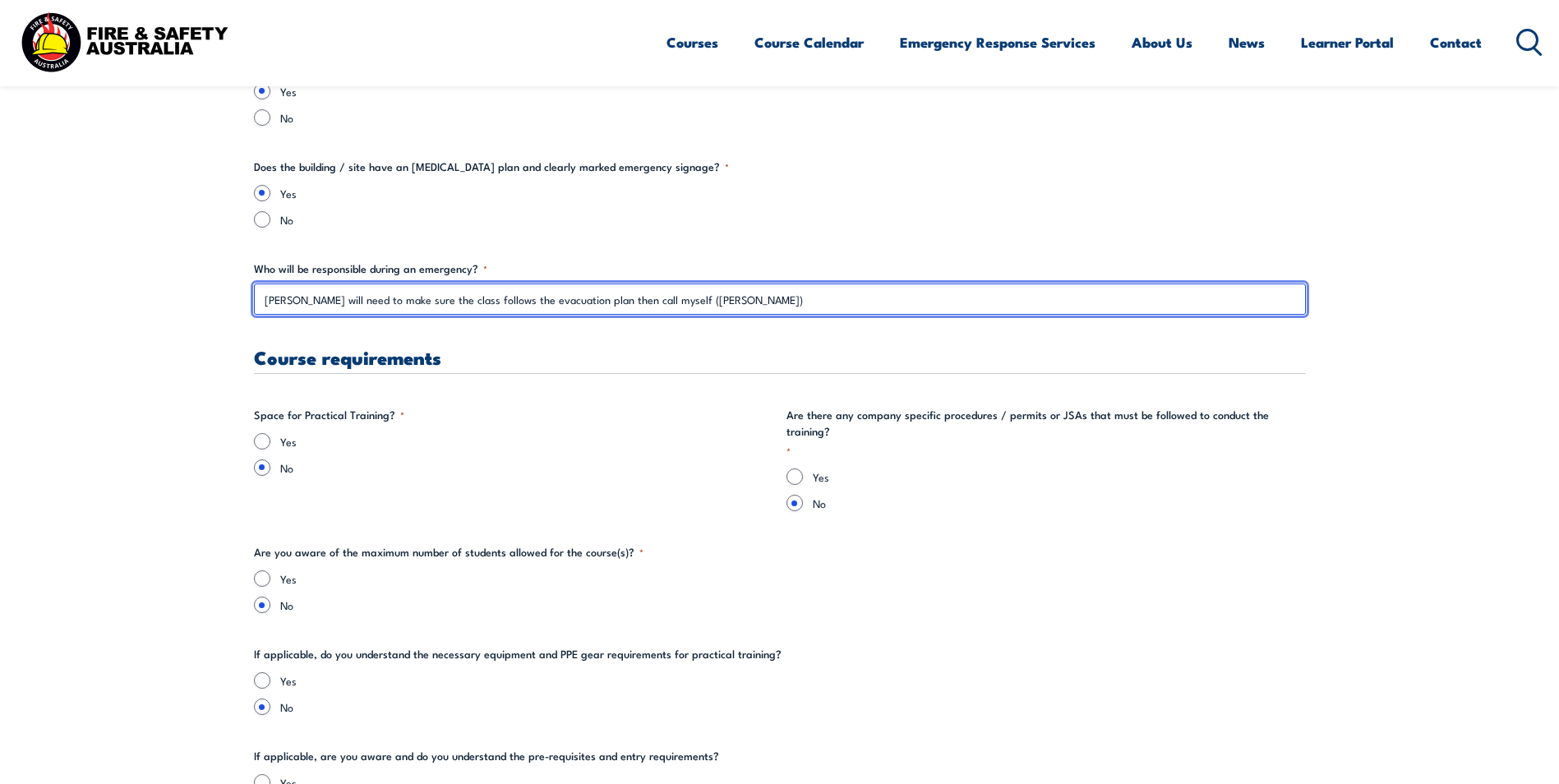
scroll to position [2875, 0]
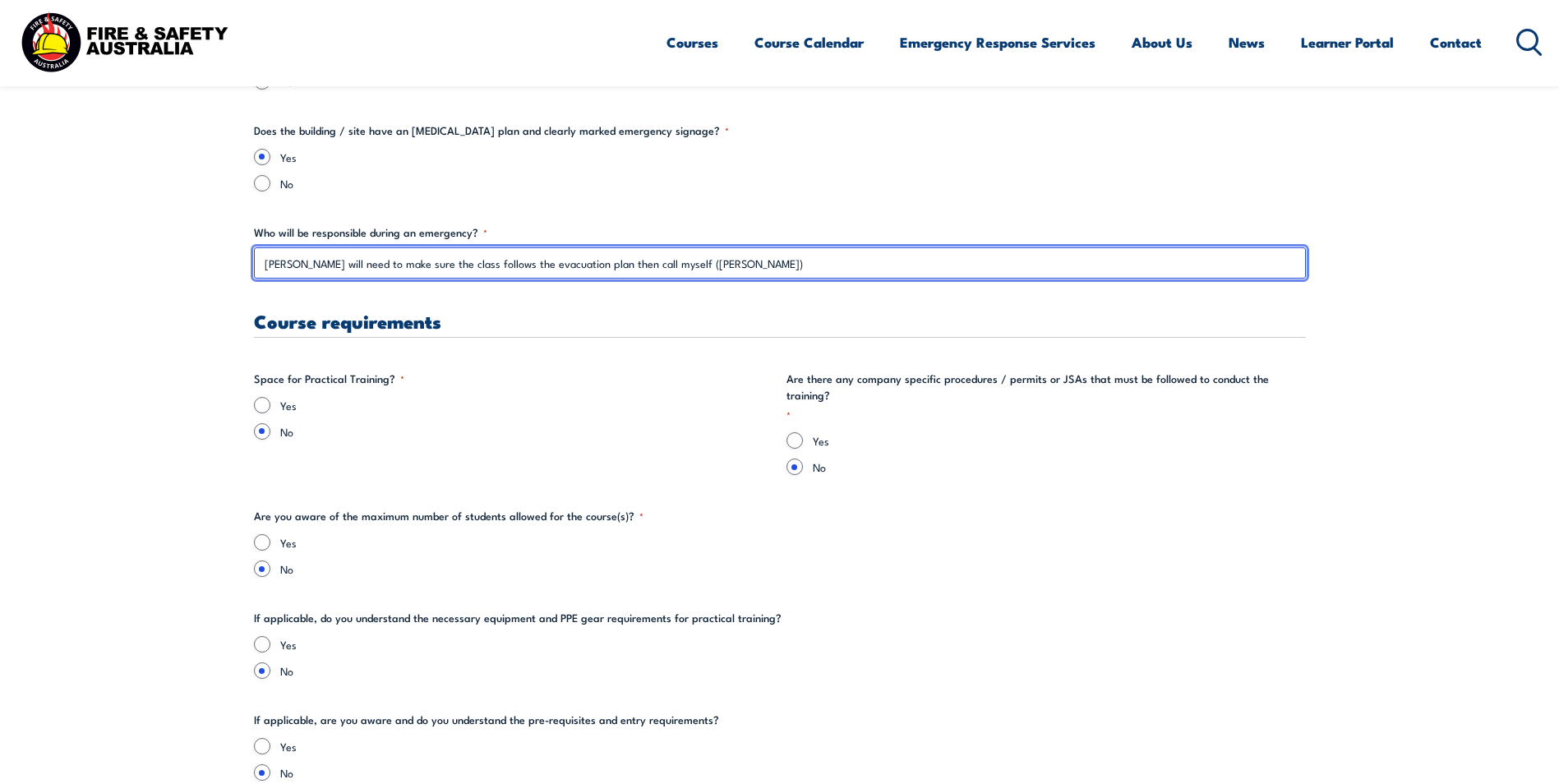
type input "Dave will need to make sure the class follows the evacuation plan then call mys…"
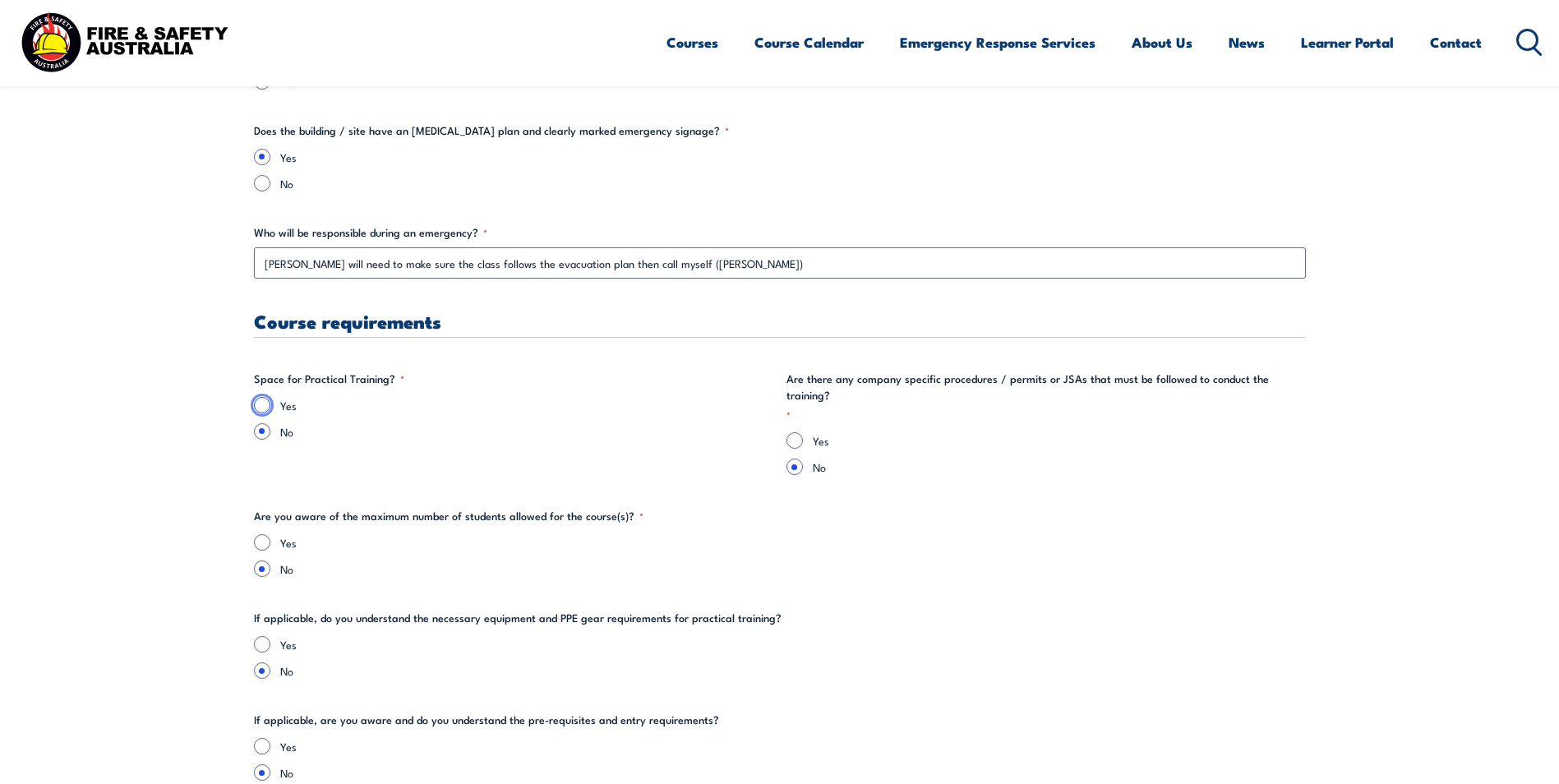
click at [266, 407] on input "Yes" at bounding box center [261, 405] width 17 height 17
radio input "true"
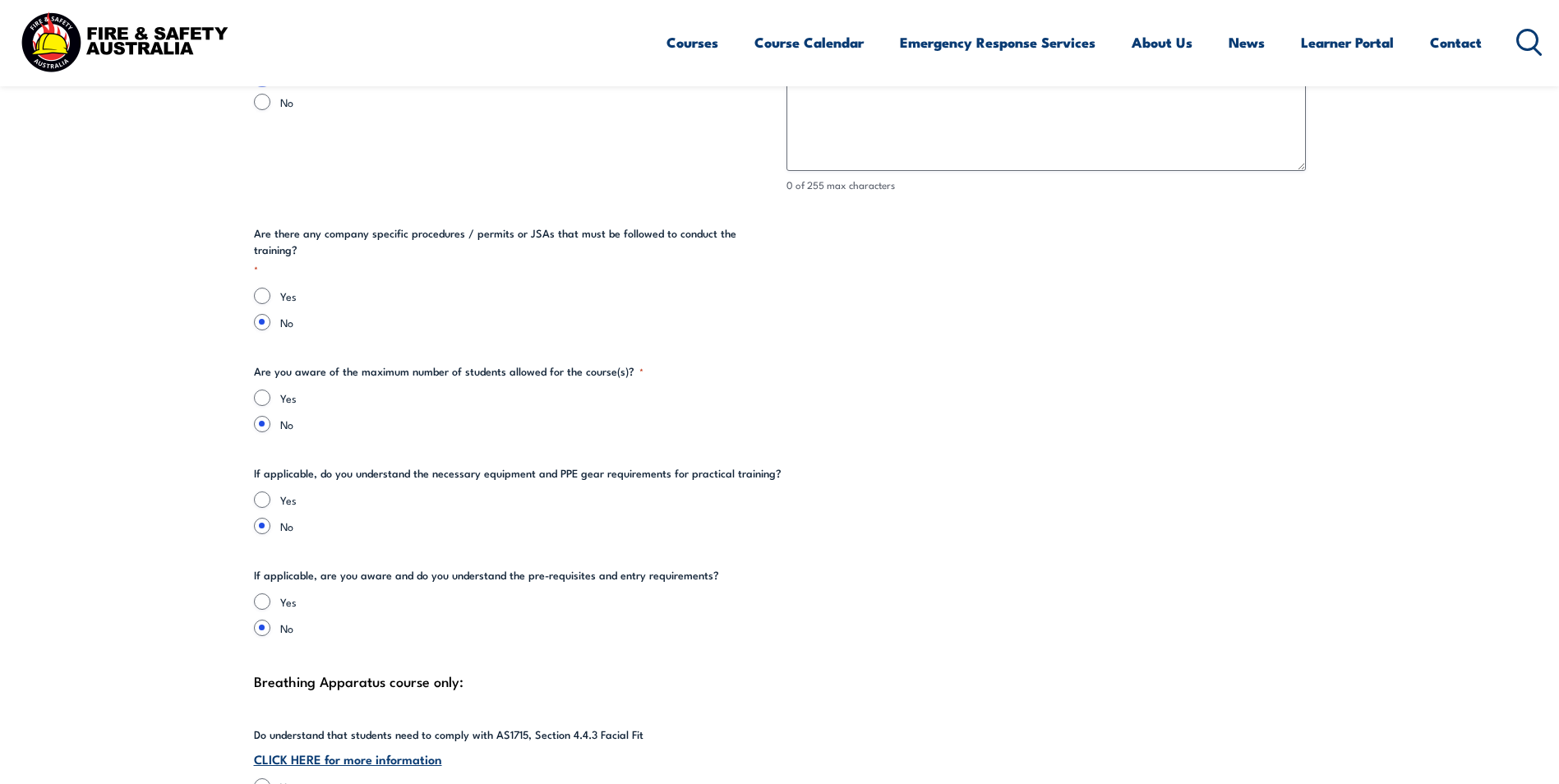
scroll to position [3286, 0]
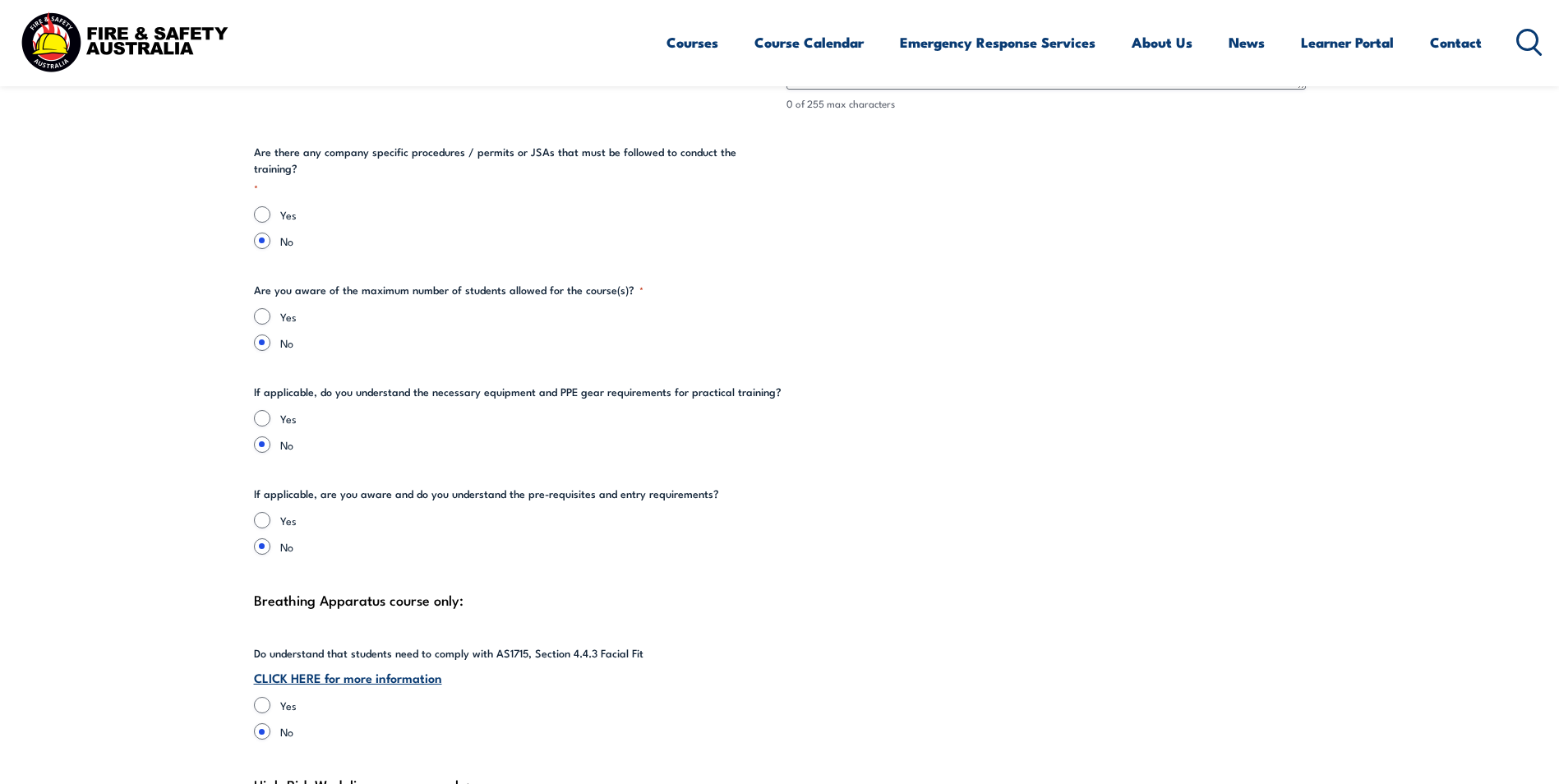
click at [271, 512] on div "Yes" at bounding box center [779, 520] width 1052 height 17
click at [265, 512] on input "Yes" at bounding box center [261, 520] width 17 height 17
radio input "true"
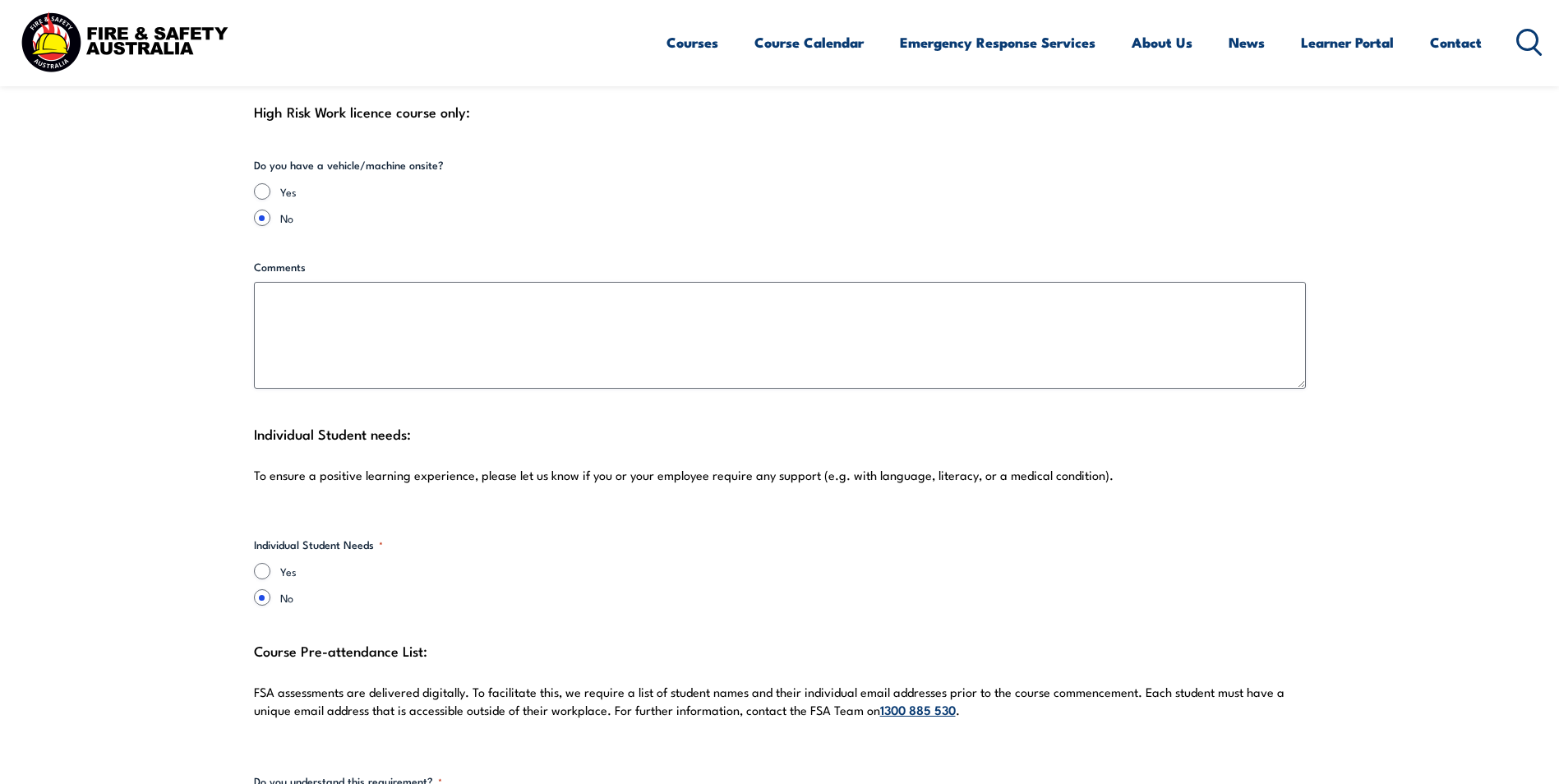
scroll to position [4025, 0]
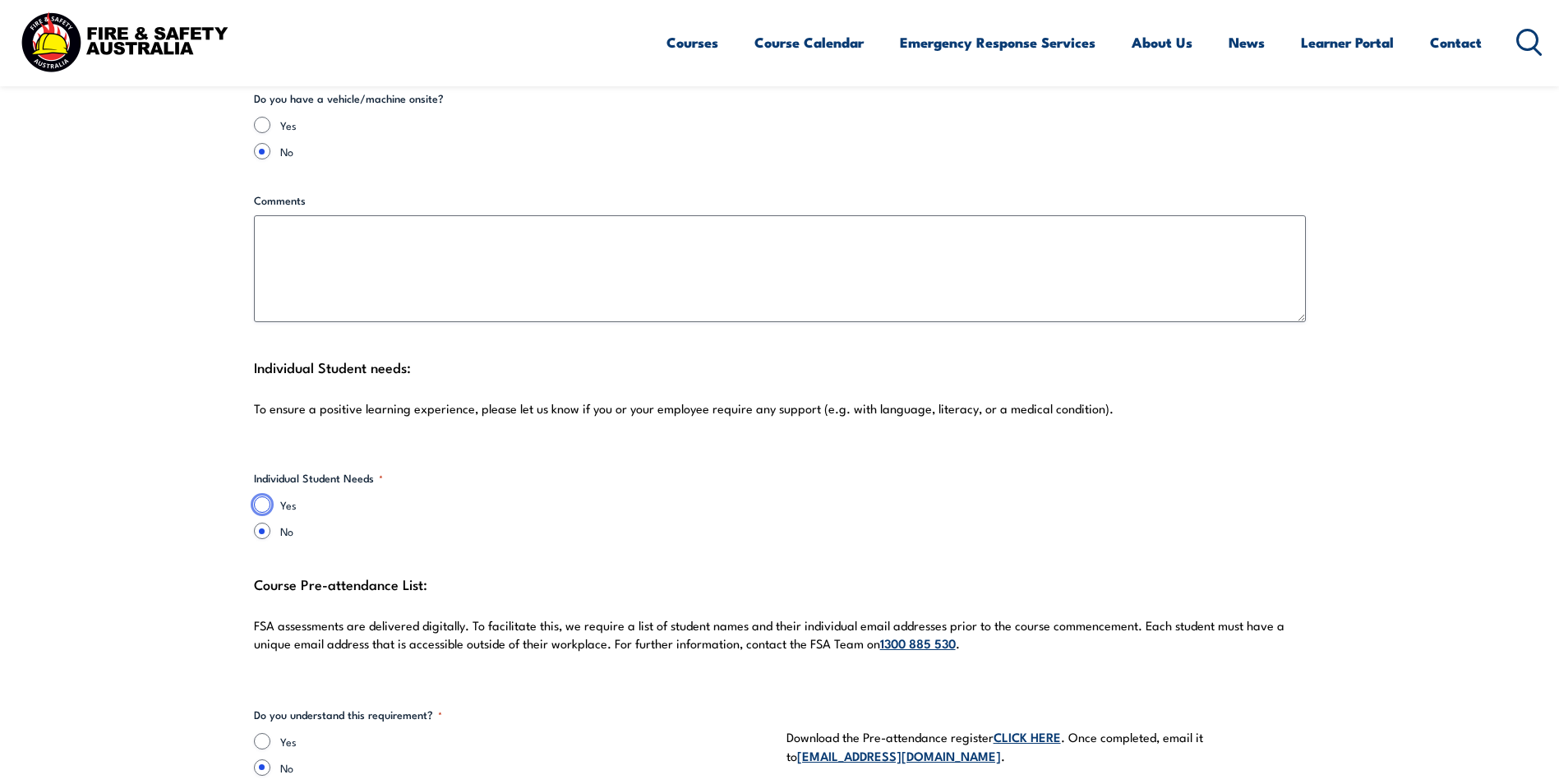
click at [264, 496] on input "Yes" at bounding box center [261, 504] width 17 height 17
radio input "true"
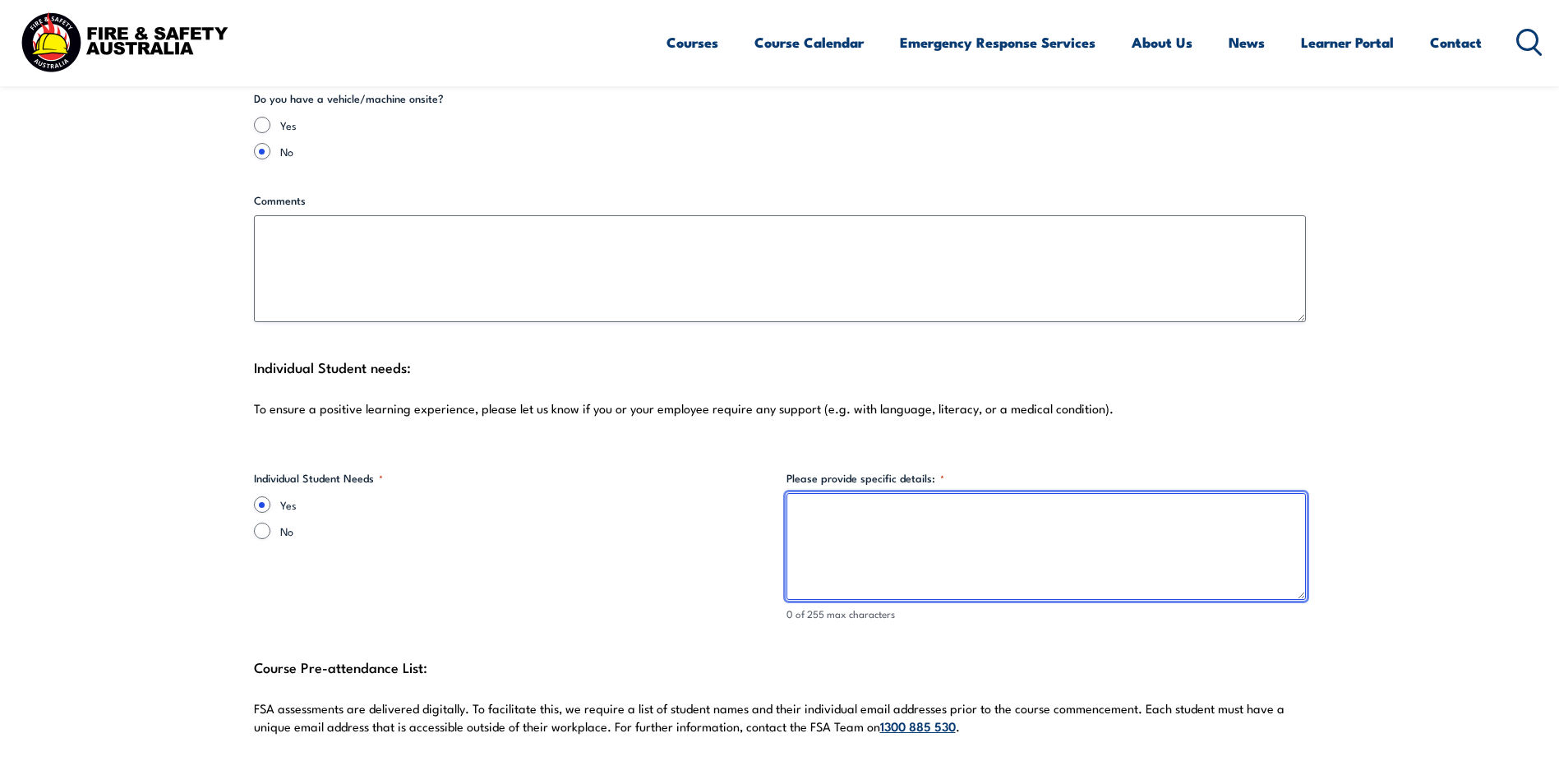
click at [971, 513] on textarea "Please provide specific details: *" at bounding box center [1046, 546] width 519 height 106
type textarea "There might be some students that night not have the strongest reading"
drag, startPoint x: 1192, startPoint y: 501, endPoint x: 540, endPoint y: 497, distance: 652.0
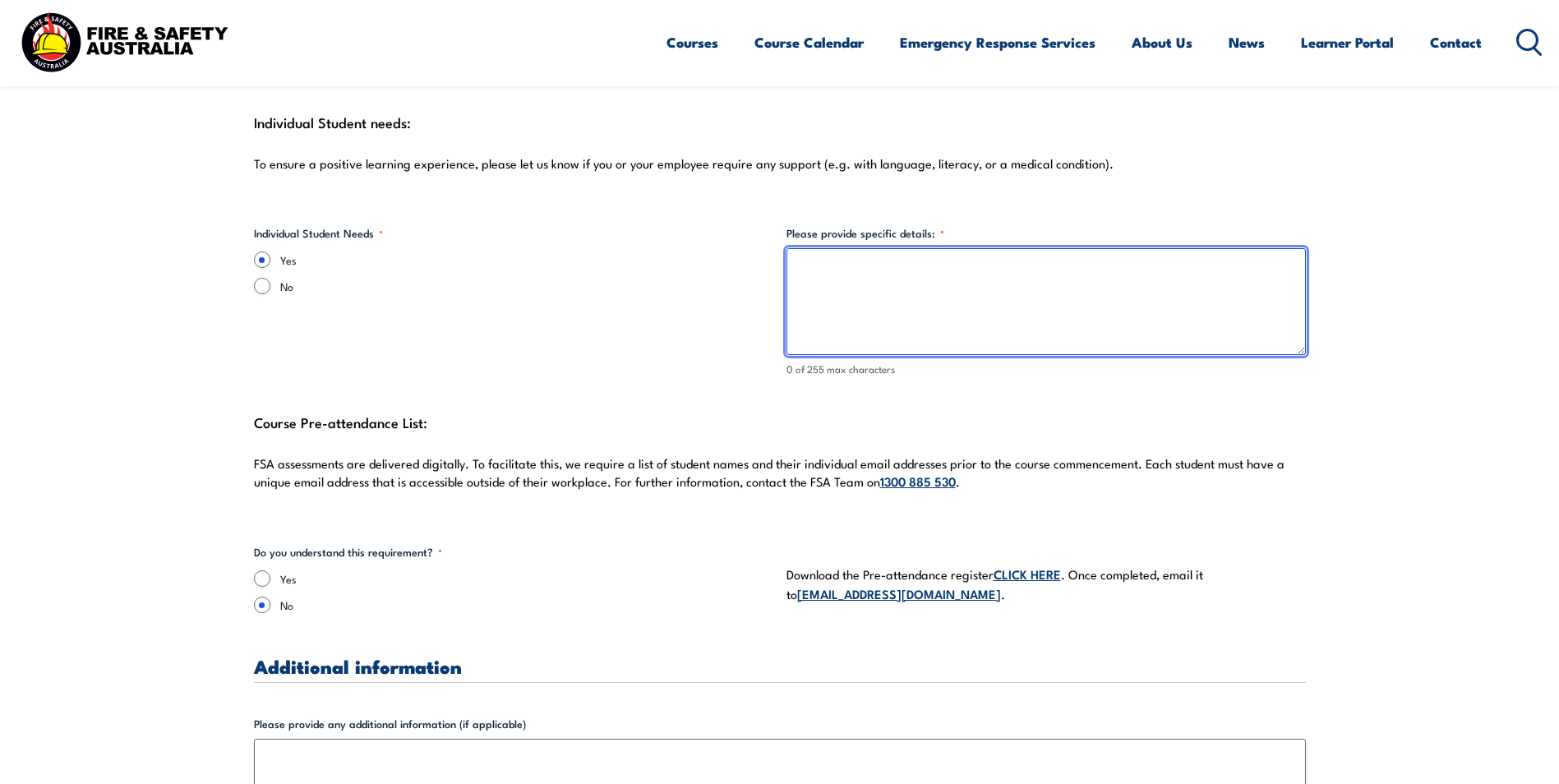
scroll to position [4271, 0]
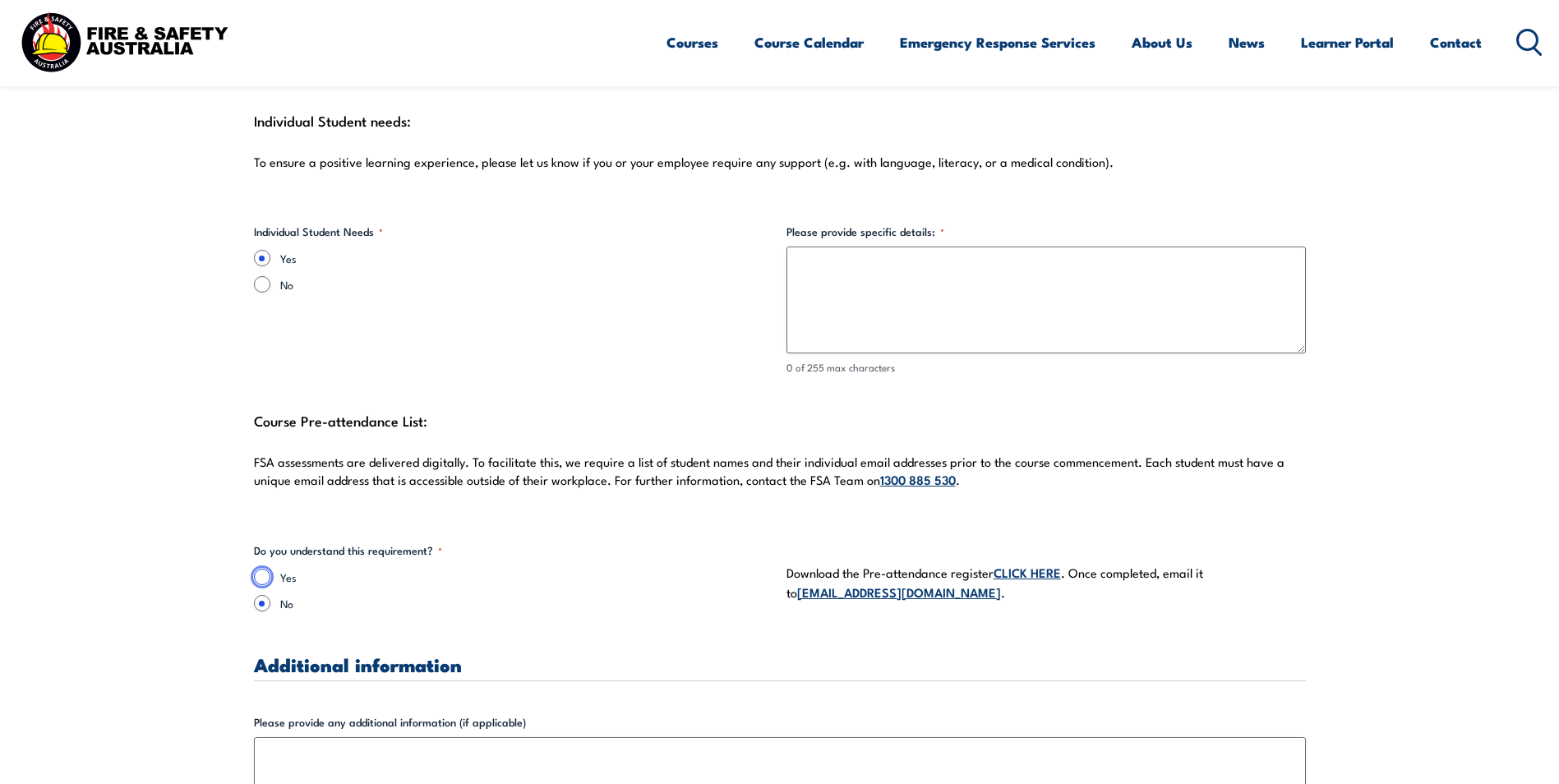
click at [254, 568] on input "Yes" at bounding box center [261, 576] width 17 height 17
radio input "true"
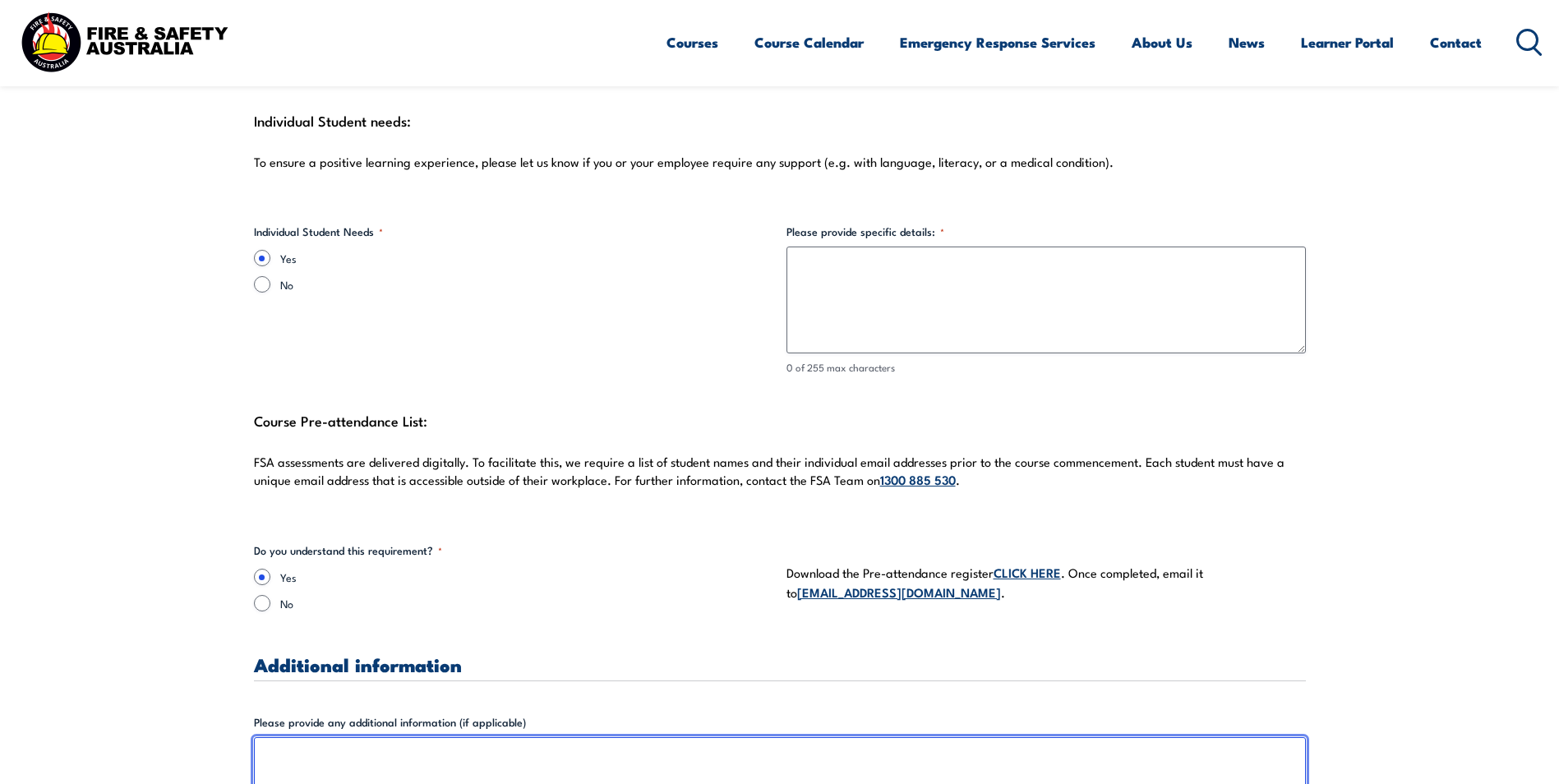
type textarea "The"
drag, startPoint x: 392, startPoint y: 744, endPoint x: 158, endPoint y: 755, distance: 234.3
paste textarea "The training room is located at [STREET_ADDRESS][PERSON_NAME]. The trainer has …"
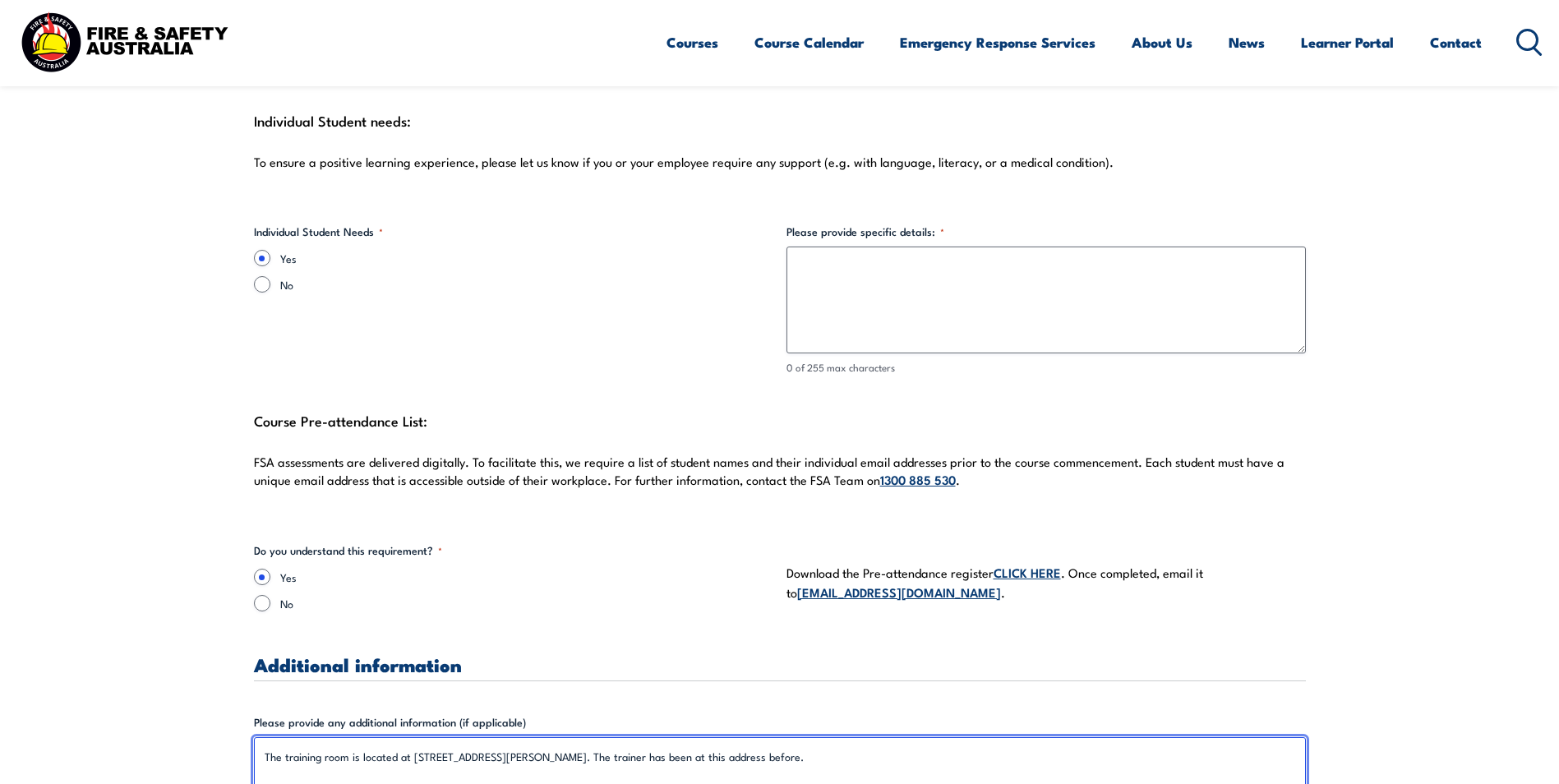
type textarea "The training room is located at [STREET_ADDRESS][PERSON_NAME]. The trainer has …"
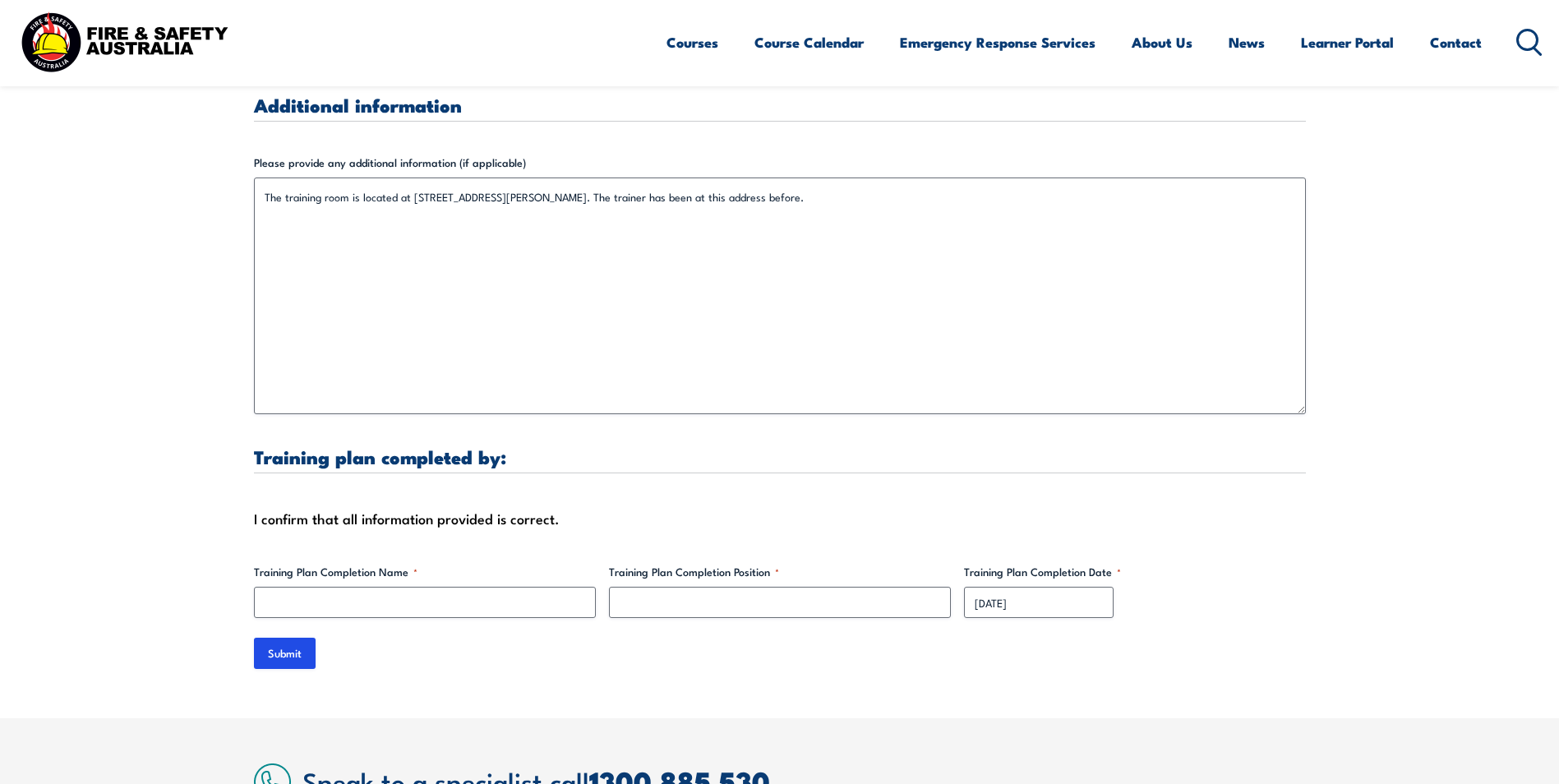
scroll to position [4610, 0]
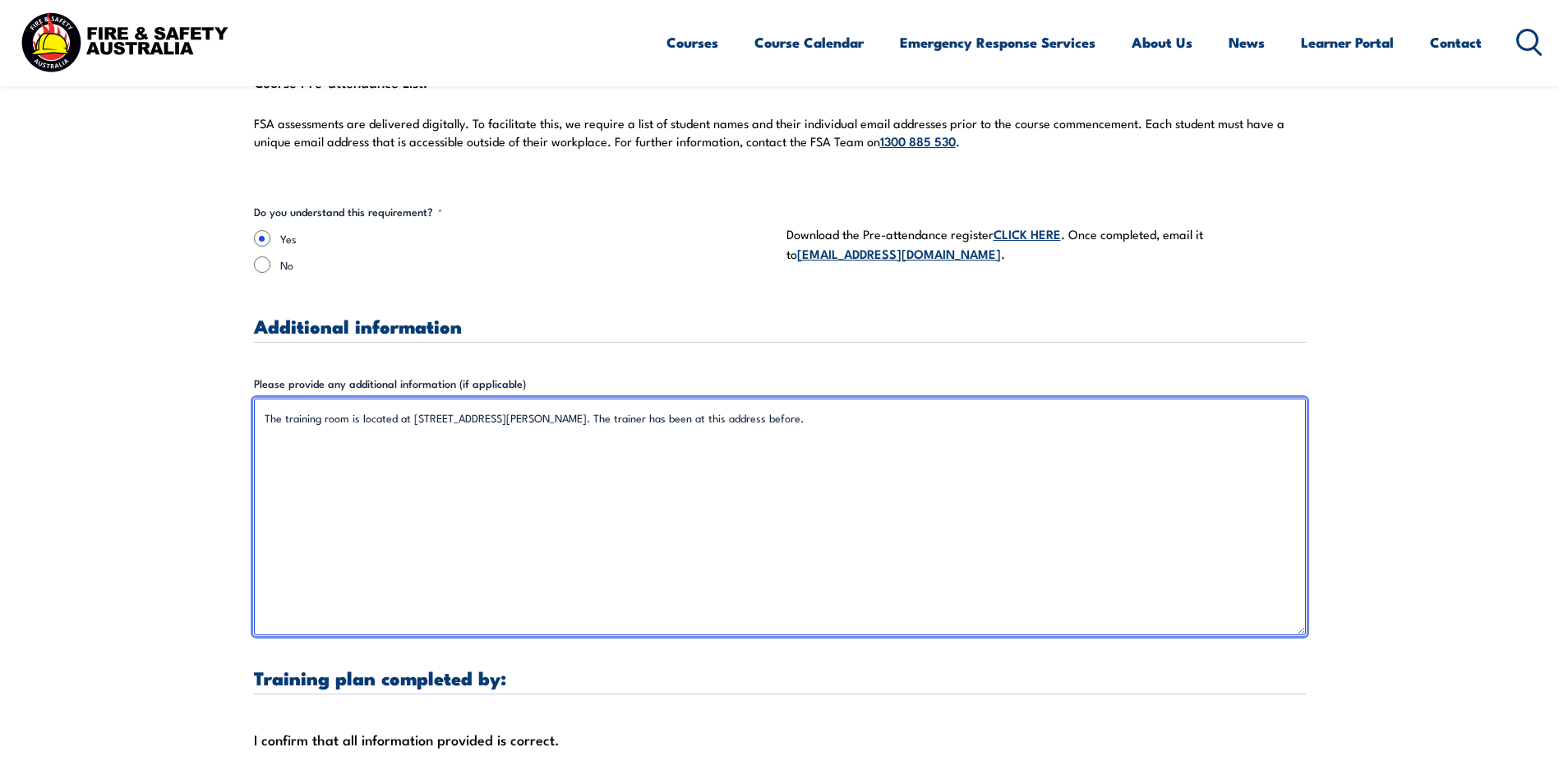
drag, startPoint x: 797, startPoint y: 414, endPoint x: 966, endPoint y: 462, distance: 175.7
